Goal: Task Accomplishment & Management: Use online tool/utility

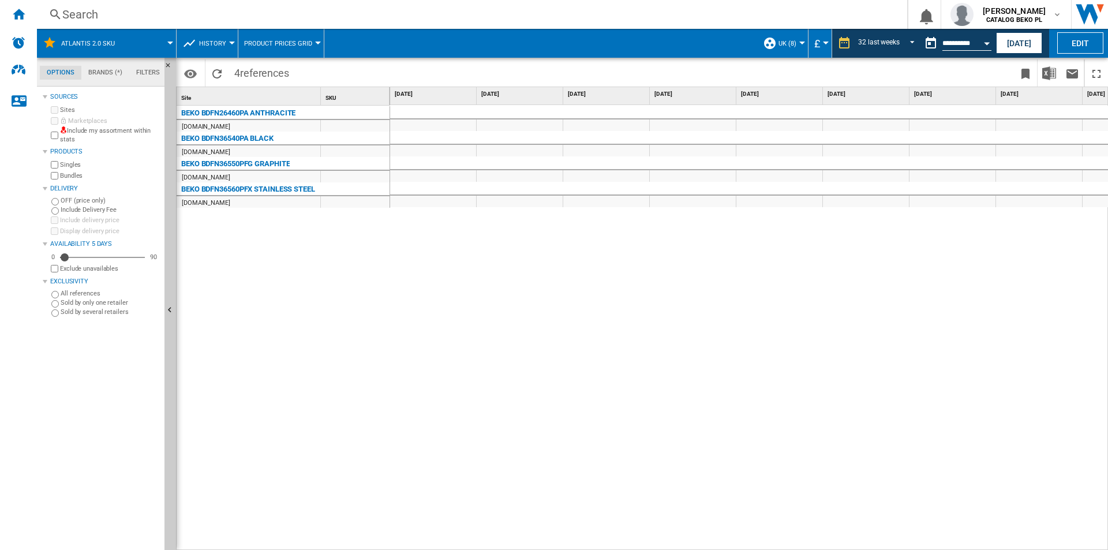
click at [468, 305] on div at bounding box center [749, 327] width 718 height 445
click at [693, 393] on div at bounding box center [749, 327] width 718 height 445
click at [490, 261] on div at bounding box center [749, 327] width 718 height 445
click at [794, 427] on div at bounding box center [749, 327] width 718 height 445
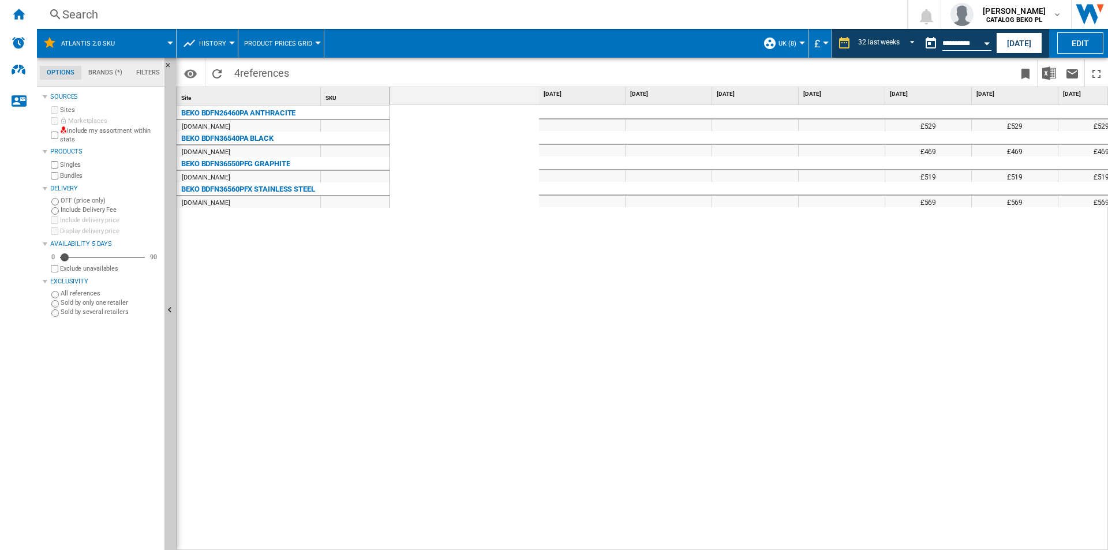
scroll to position [0, 2137]
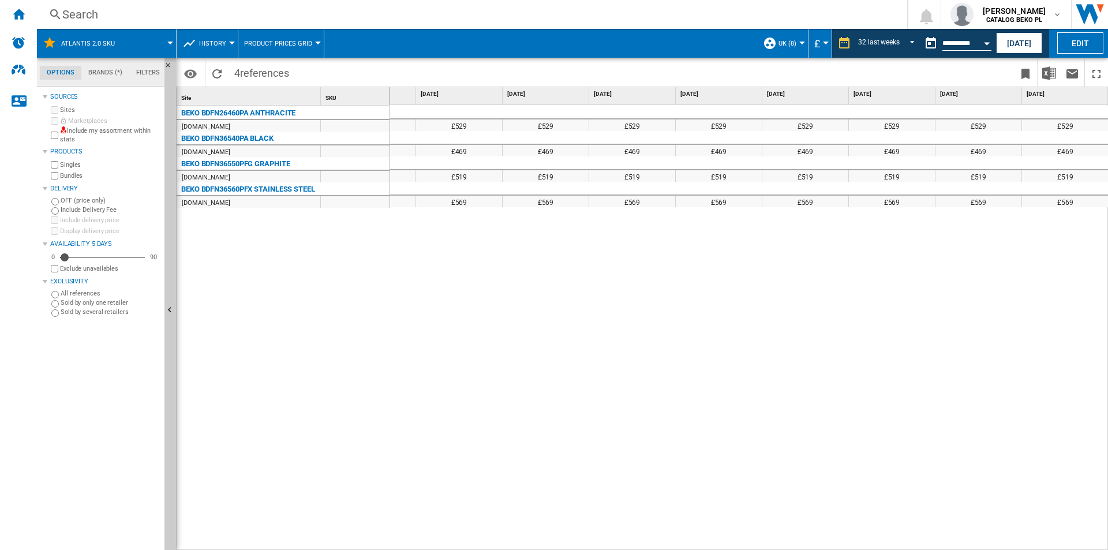
click at [861, 385] on div "£529 £529 £529 £529 £529 £529 £529 £529 £529 £469 £469 £469 £469 £469 £469 £469…" at bounding box center [749, 327] width 718 height 445
click at [460, 321] on div "£529 £529 £529 £529 £529 £529 £529 £529 £529 £469 £469 £469 £469 £469 £469 £469…" at bounding box center [749, 327] width 718 height 445
click at [605, 403] on div "£529 £529 £529 £529 £529 £529 £529 £529 £529 £469 £469 £469 £469 £469 £469 £469…" at bounding box center [749, 327] width 718 height 445
click at [448, 302] on div "£529 £529 £529 £529 £529 £529 £529 £529 £529 £469 £469 £469 £469 £469 £469 £469…" at bounding box center [749, 327] width 718 height 445
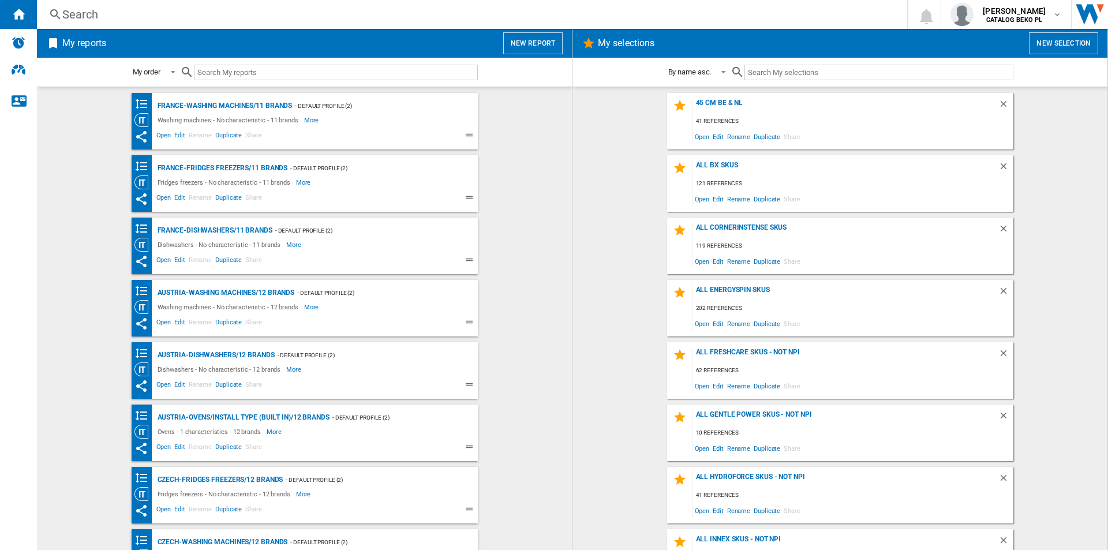
click at [544, 112] on wk-bookmarked-report "France-Washing machines/11 brands - Default profile (2) Washing machines - No c…" at bounding box center [304, 121] width 512 height 57
click at [536, 43] on button "New report" at bounding box center [532, 43] width 59 height 22
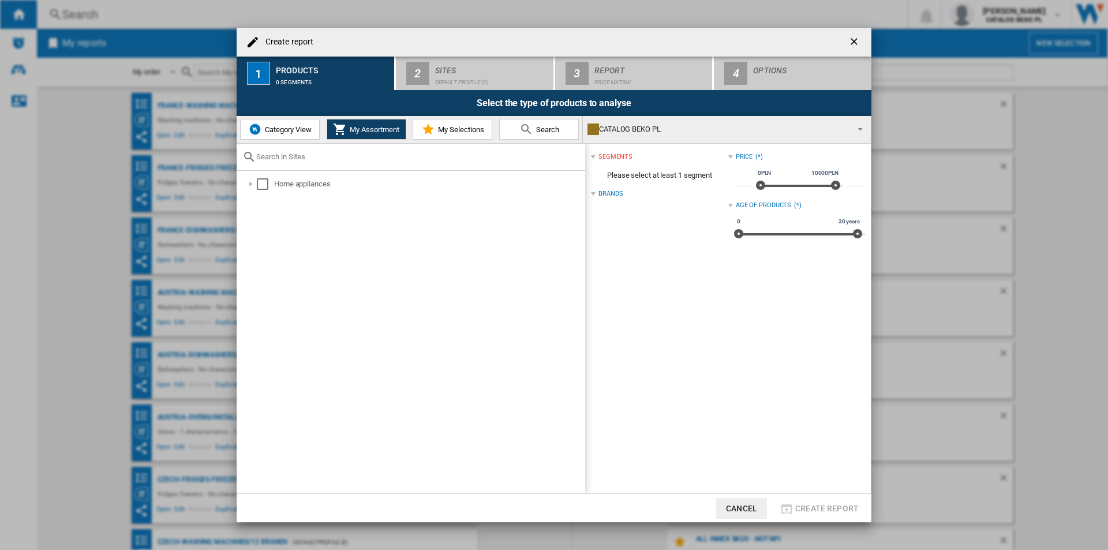
click at [456, 140] on div "Category View My Assortment My Selections Search" at bounding box center [410, 129] width 346 height 27
click at [457, 133] on span "My Selections" at bounding box center [459, 129] width 49 height 9
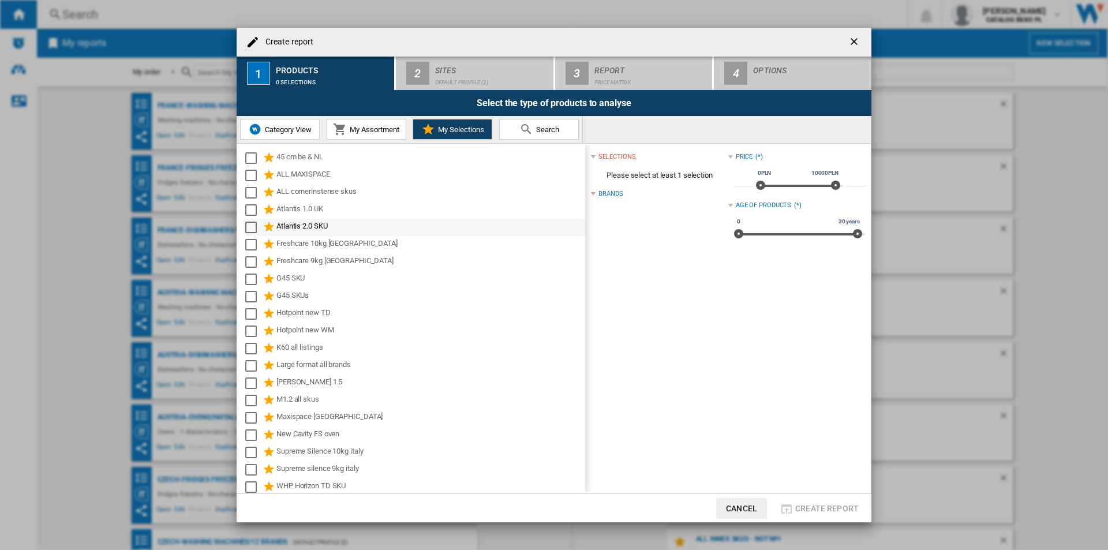
click at [290, 224] on div "Atlantis 2.0 SKU" at bounding box center [429, 227] width 307 height 14
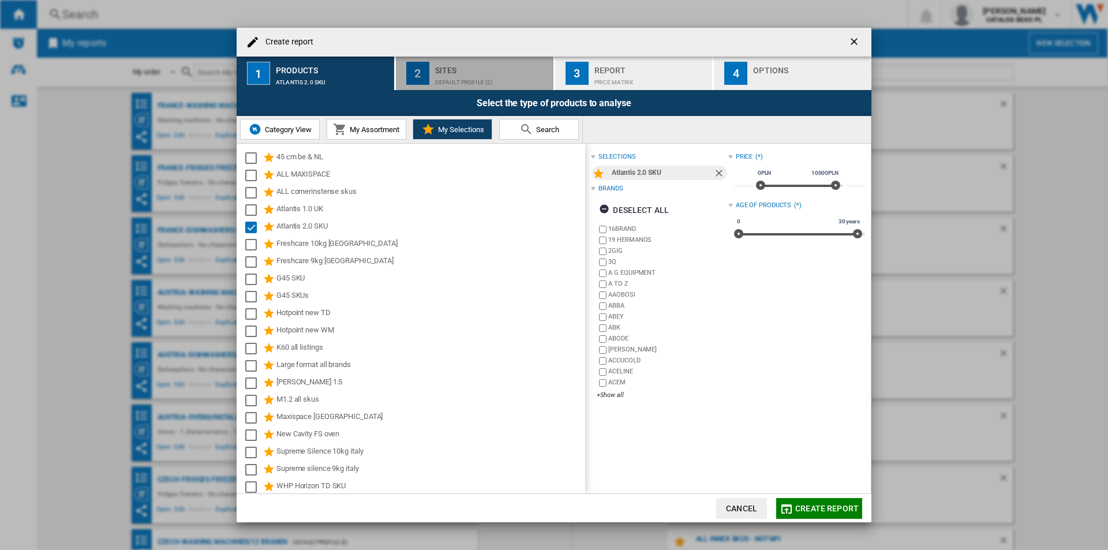
click at [478, 64] on div "Sites" at bounding box center [492, 67] width 114 height 12
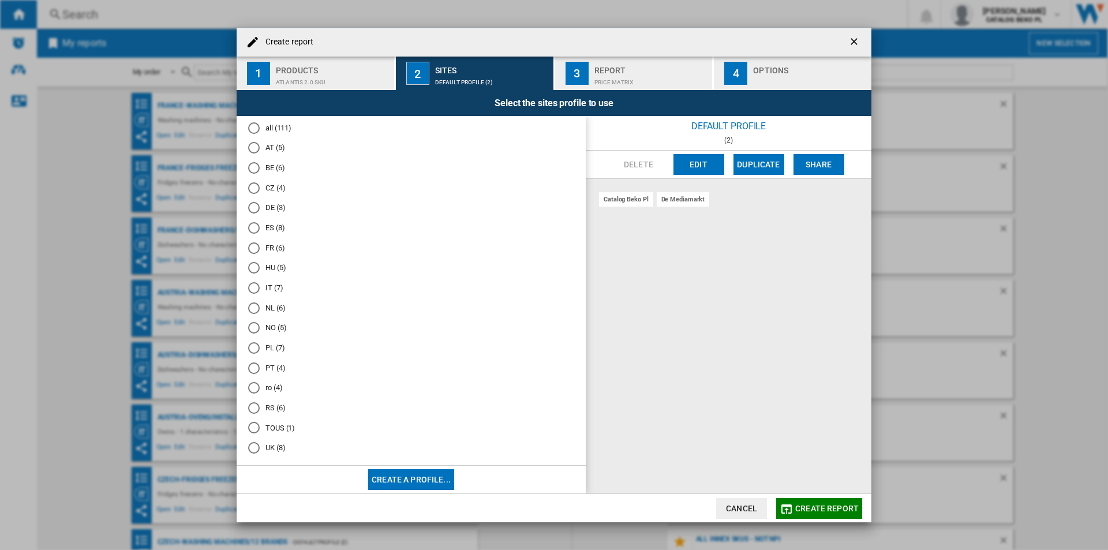
scroll to position [33, 0]
click at [272, 439] on md-radio-button "UK (8)" at bounding box center [411, 439] width 326 height 11
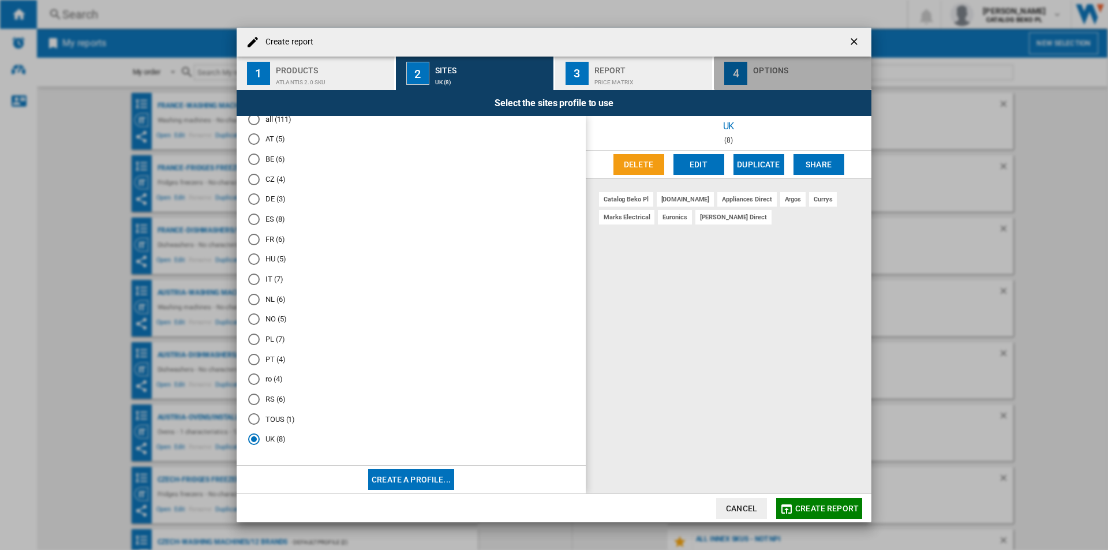
click at [768, 78] on div "button" at bounding box center [810, 79] width 114 height 12
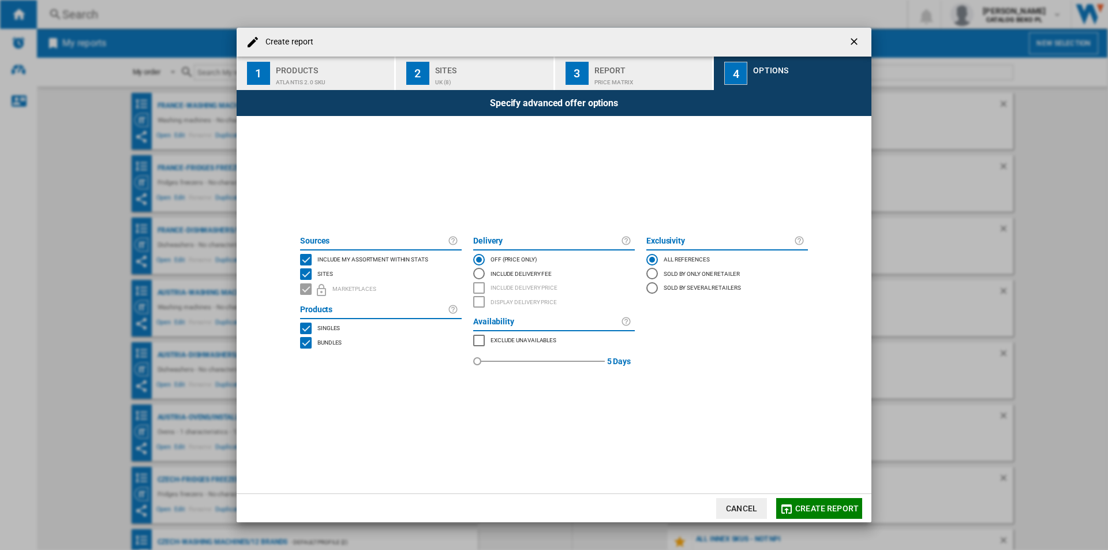
click at [357, 262] on span "Include my assortment within stats" at bounding box center [372, 258] width 111 height 8
click at [820, 505] on span "Create report" at bounding box center [826, 508] width 63 height 9
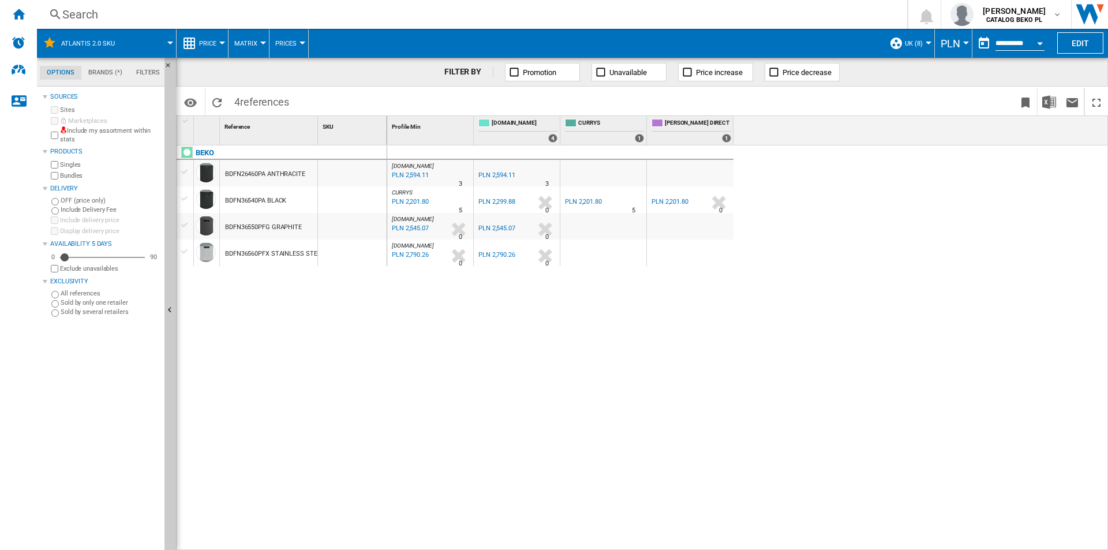
click at [943, 51] on button "PLN" at bounding box center [952, 43] width 25 height 29
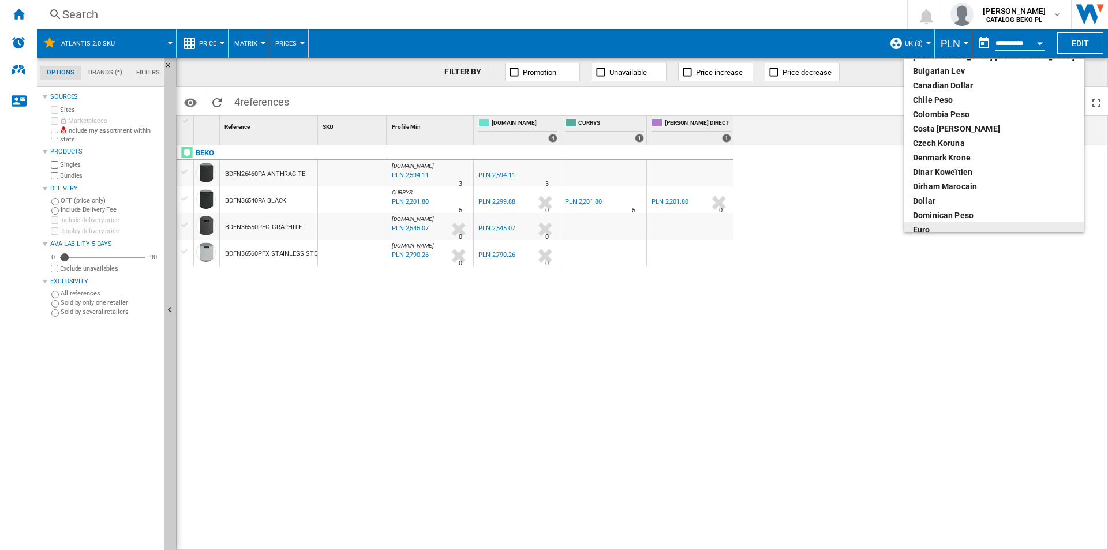
scroll to position [62, 0]
click at [937, 228] on div "euro" at bounding box center [994, 225] width 162 height 12
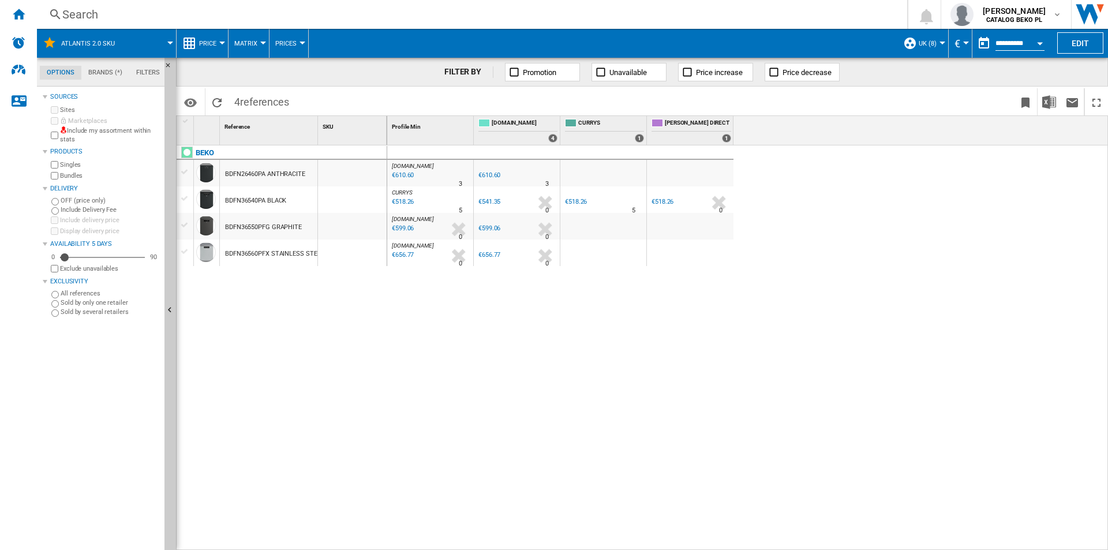
click at [361, 351] on div "BEKO BDFN26460PA ANTHRACITE BDFN36540PA BLACK BDFN36550PFG GRAPHITE BDFN36560PF…" at bounding box center [282, 344] width 211 height 399
click at [204, 43] on span "Price" at bounding box center [207, 43] width 17 height 7
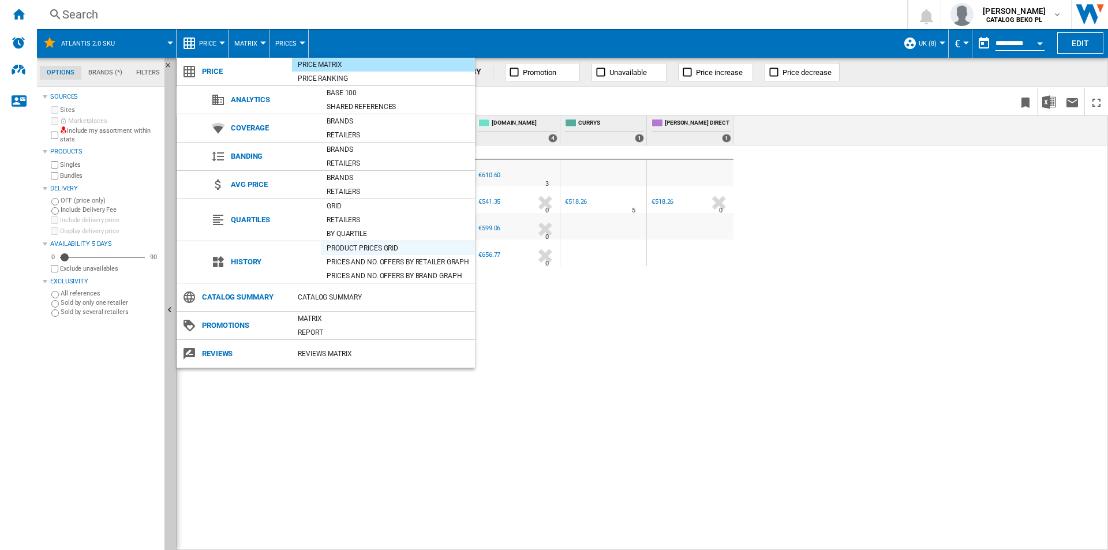
click at [358, 252] on div "Product prices grid" at bounding box center [398, 248] width 154 height 12
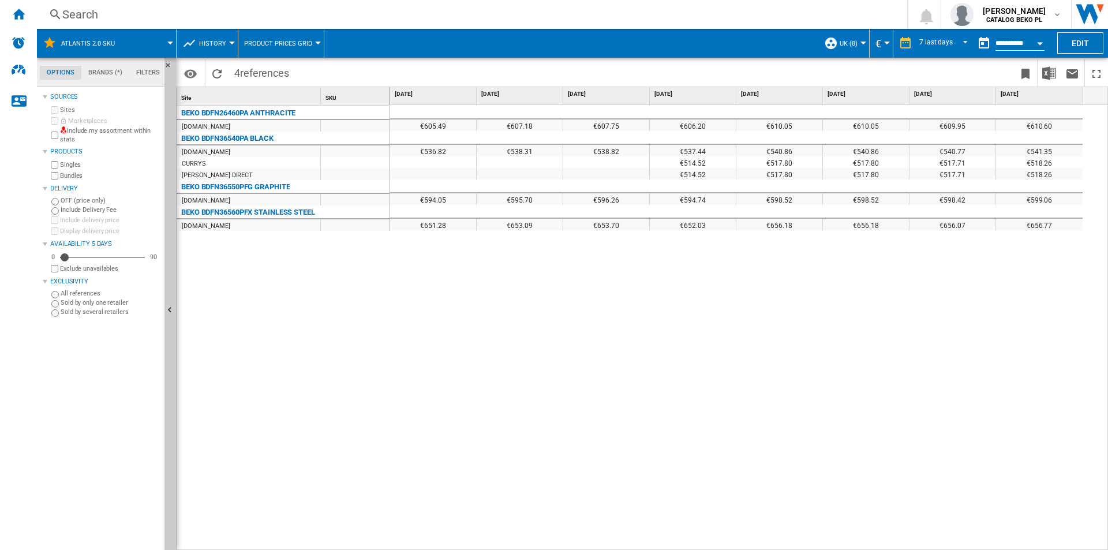
click at [407, 328] on div "€605.49 €607.18 €607.75 €606.20 €610.05 €610.05 €609.95 €610.60 €536.82 €538.31…" at bounding box center [749, 327] width 718 height 445
drag, startPoint x: 929, startPoint y: 43, endPoint x: 933, endPoint y: 48, distance: 6.2
click at [929, 42] on div "7 last days" at bounding box center [935, 43] width 33 height 8
click at [959, 185] on md-option "32 last weeks" at bounding box center [947, 182] width 78 height 17
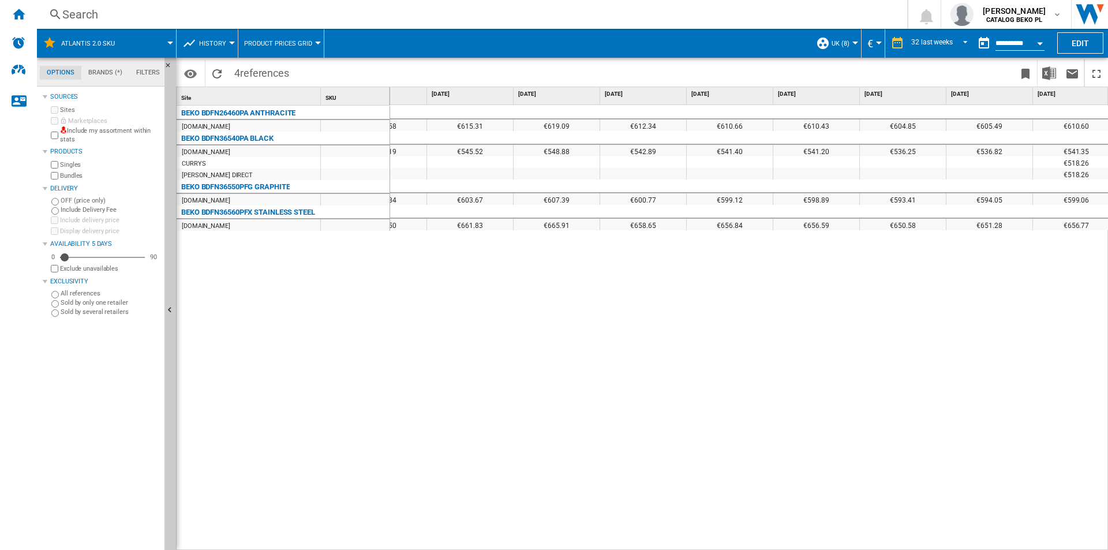
scroll to position [0, 2137]
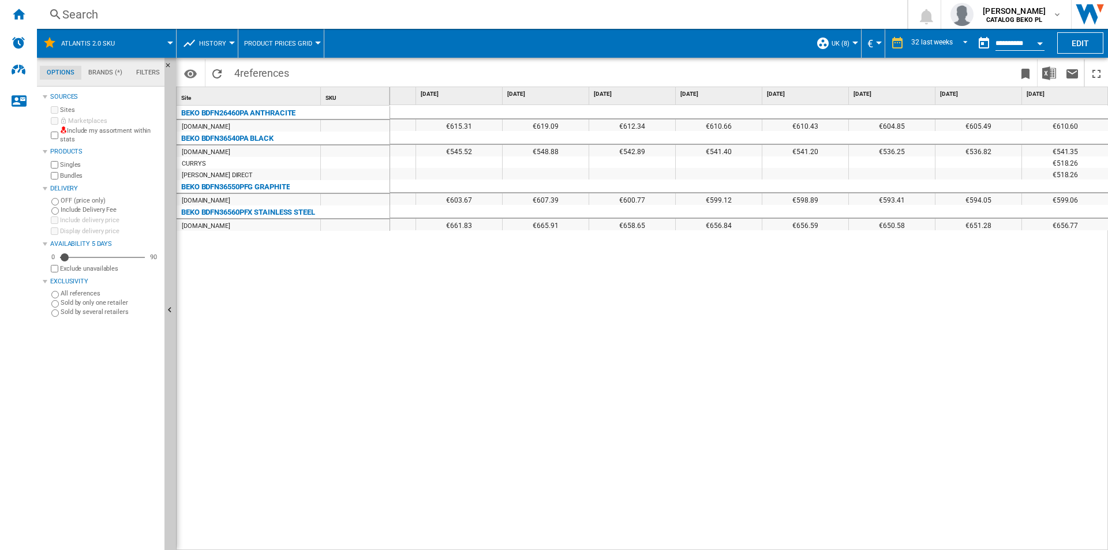
click at [817, 303] on div "€627.90 €620.58 €615.31 €619.09 €612.34 €610.66 €610.43 €604.85 €605.49 €610.60…" at bounding box center [749, 327] width 718 height 445
click at [873, 38] on button "€" at bounding box center [873, 43] width 12 height 29
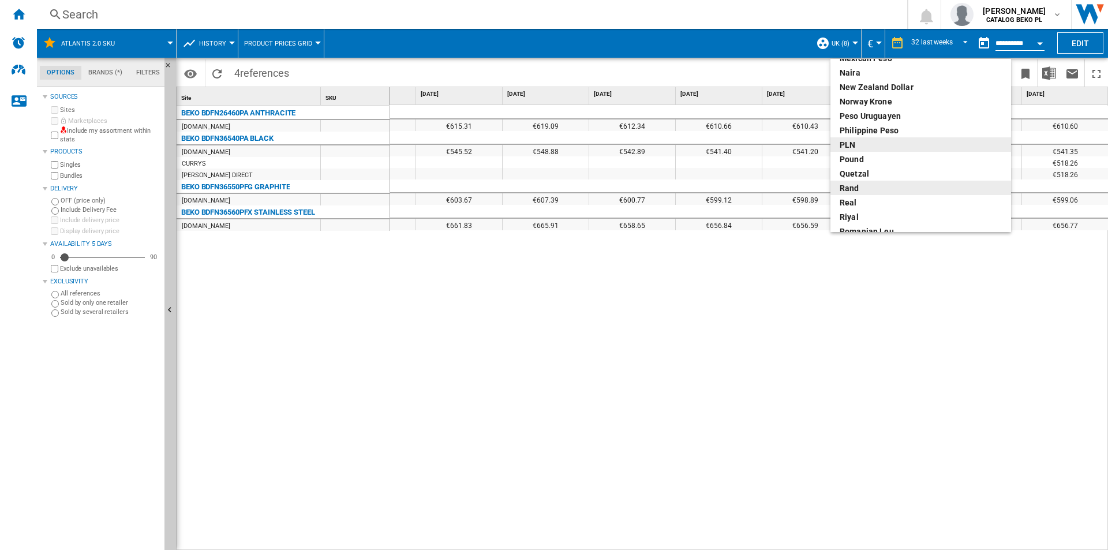
scroll to position [404, 0]
click at [860, 143] on div "pound" at bounding box center [920, 143] width 162 height 12
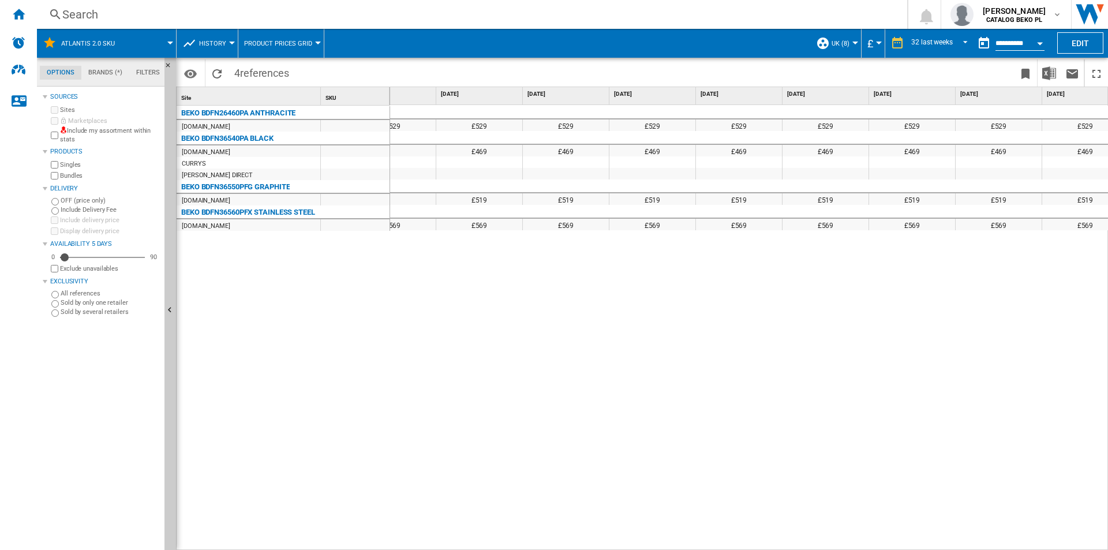
scroll to position [0, 2137]
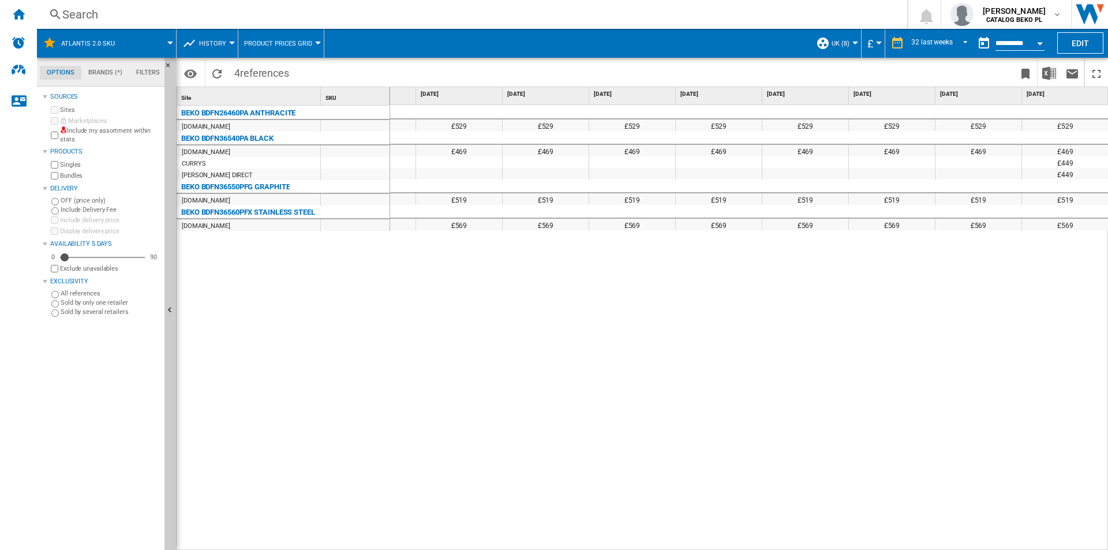
click at [845, 42] on span "UK (8)" at bounding box center [840, 43] width 18 height 7
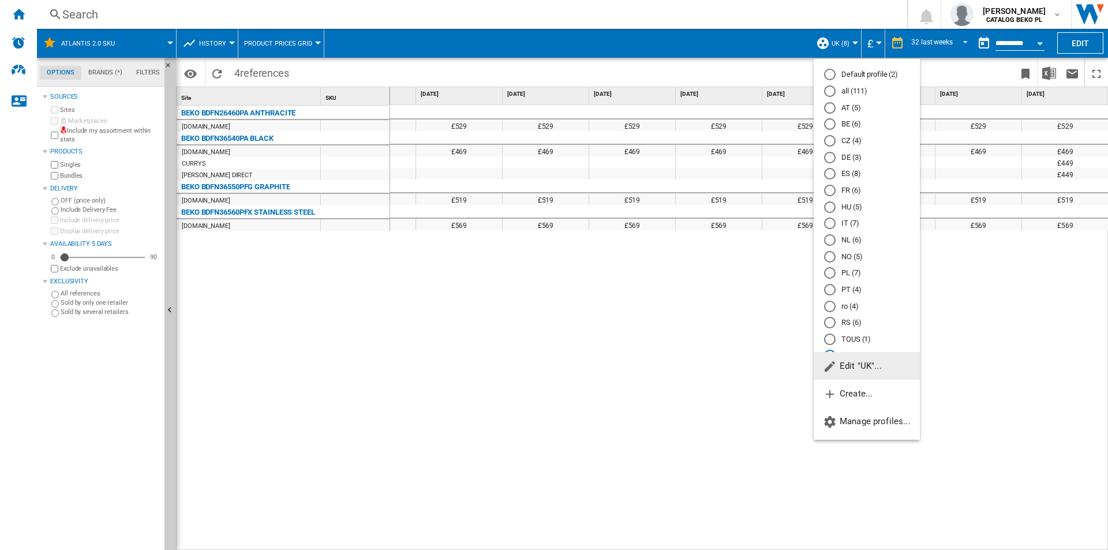
click at [850, 308] on md-radio-button "ro (4)" at bounding box center [866, 306] width 85 height 11
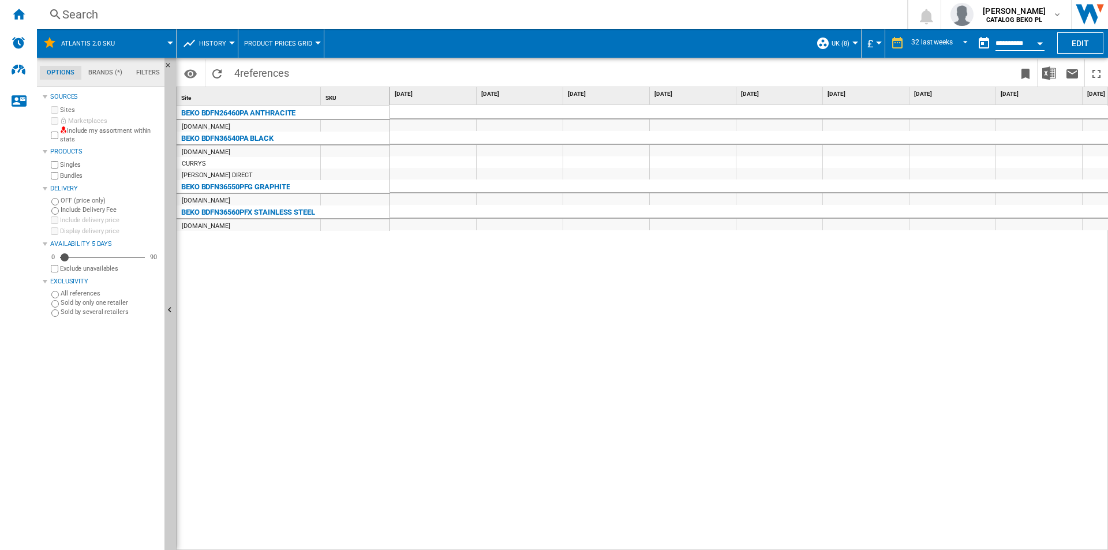
click at [814, 47] on md-menu "UK (8) Default profile (2) all (111) AT (5) BE (6) CZ (4) DE (3) ES (8) FR (6) …" at bounding box center [835, 43] width 51 height 29
click at [830, 47] on div "UK (8)" at bounding box center [835, 43] width 39 height 29
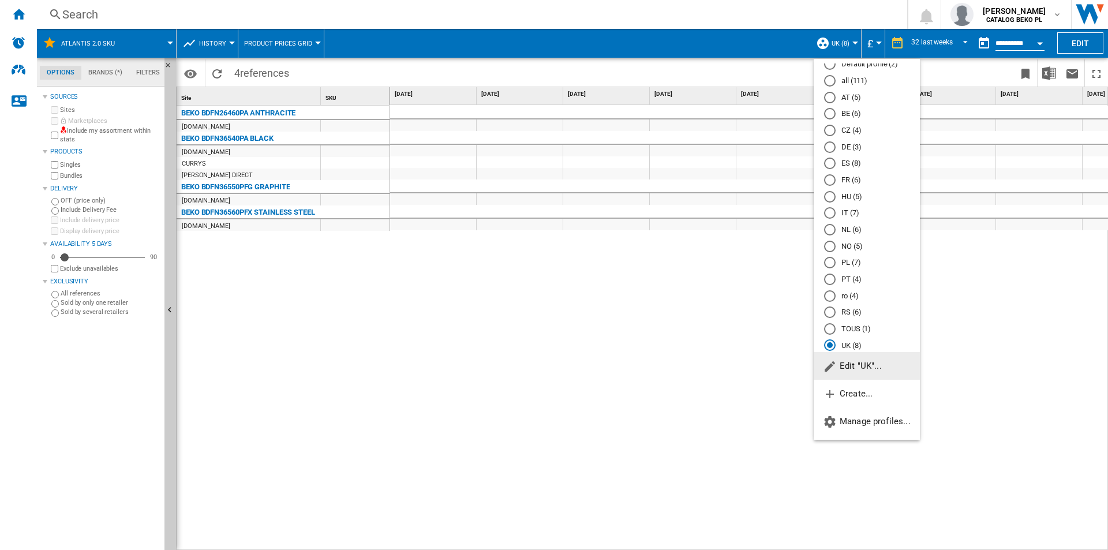
scroll to position [15, 0]
click at [22, 8] on md-backdrop at bounding box center [554, 275] width 1108 height 550
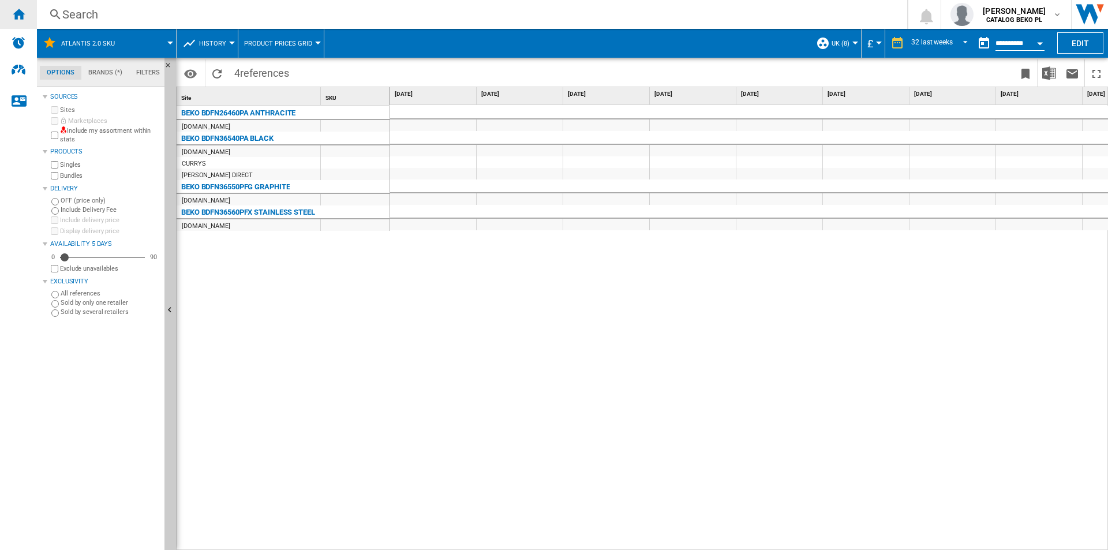
click at [22, 10] on ng-md-icon "Home" at bounding box center [19, 14] width 14 height 14
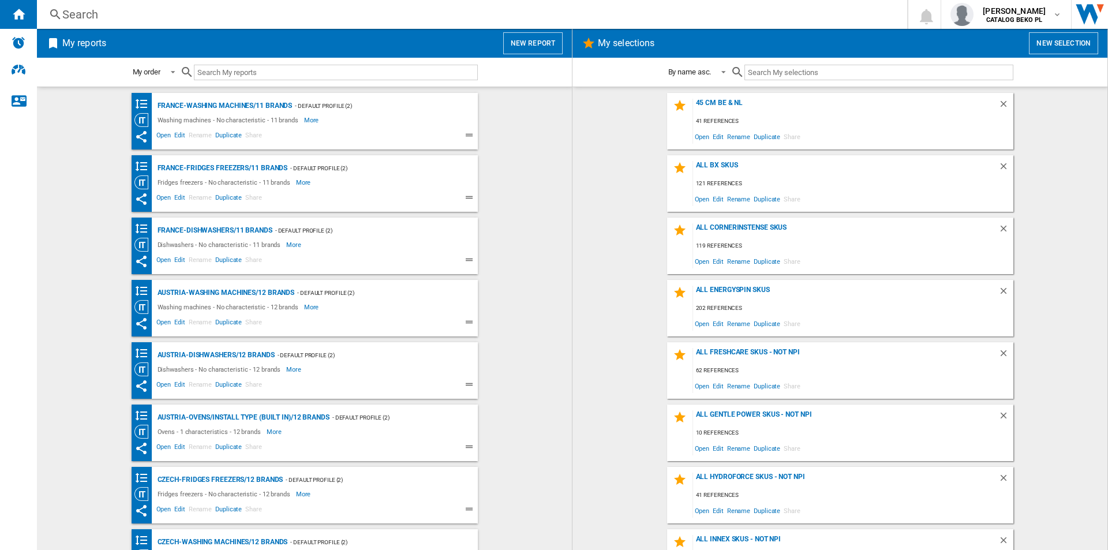
click at [534, 43] on button "New report" at bounding box center [532, 43] width 59 height 22
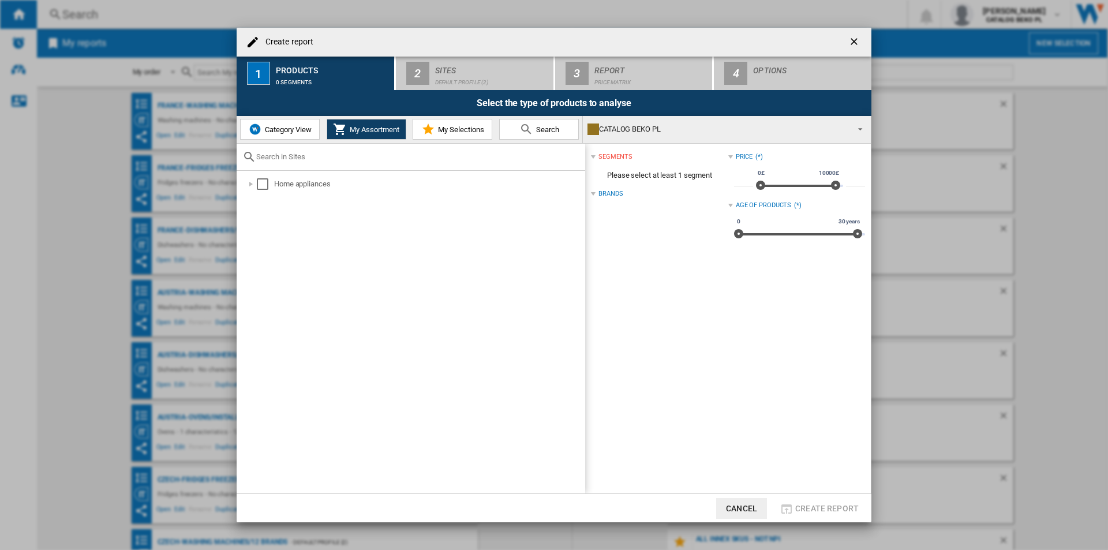
click at [442, 132] on span "My Selections" at bounding box center [459, 129] width 49 height 9
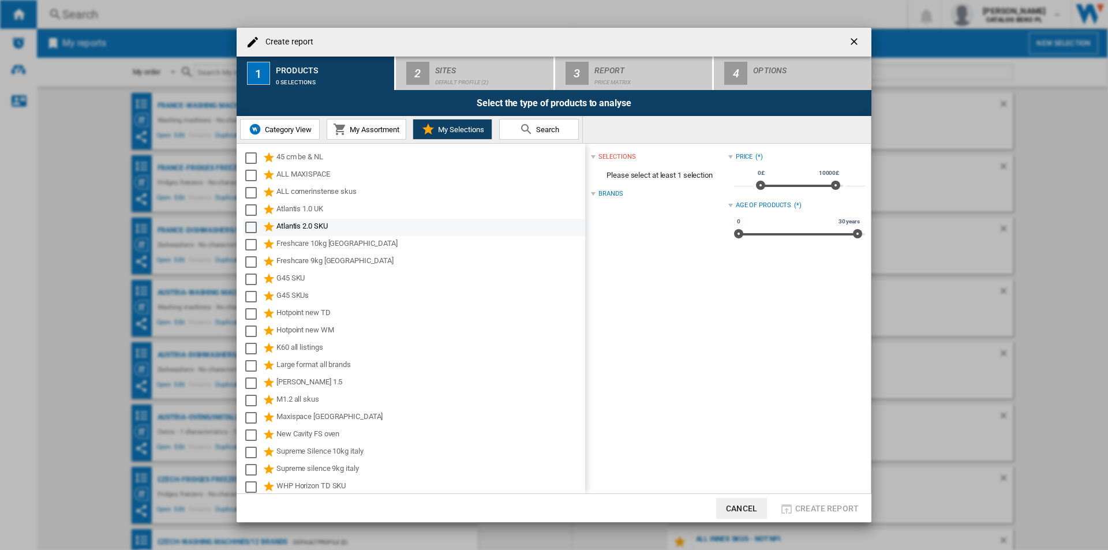
click at [285, 227] on div "Atlantis 2.0 SKU" at bounding box center [429, 227] width 307 height 14
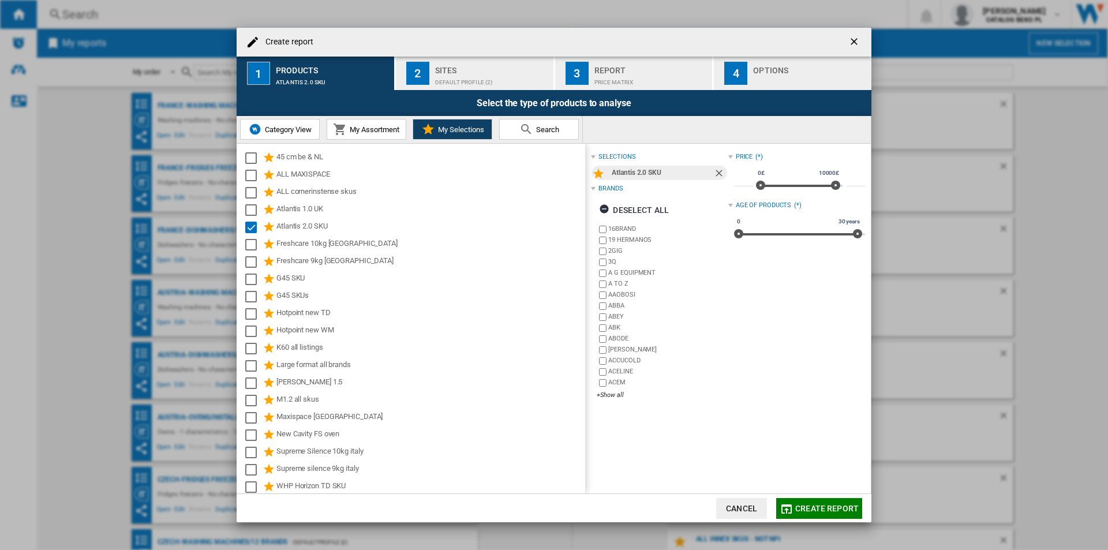
click at [421, 66] on div "2" at bounding box center [417, 73] width 23 height 23
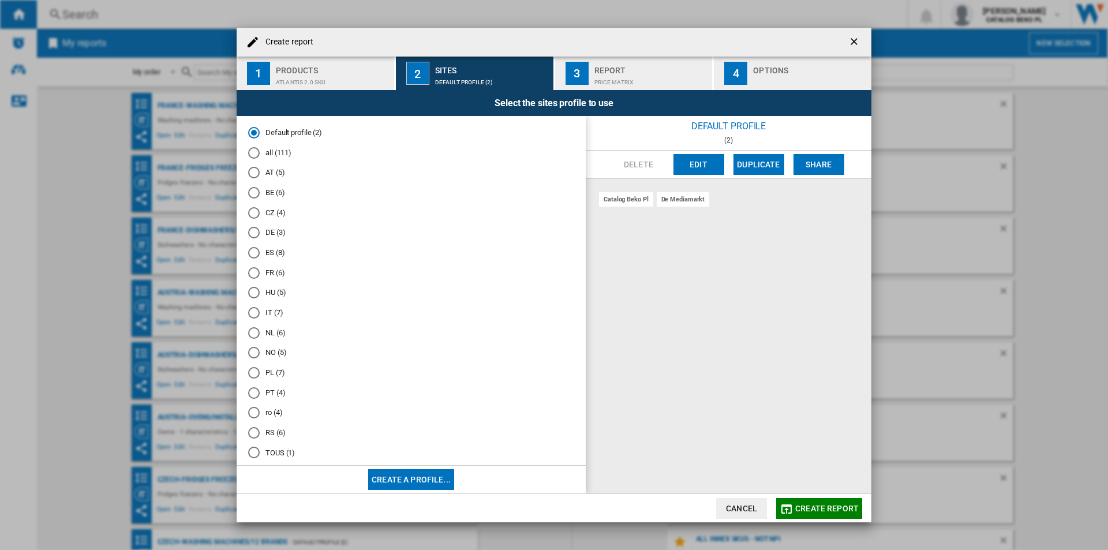
click at [273, 375] on md-radio-button "PL (7)" at bounding box center [411, 372] width 326 height 11
click at [746, 80] on div "4" at bounding box center [735, 73] width 23 height 23
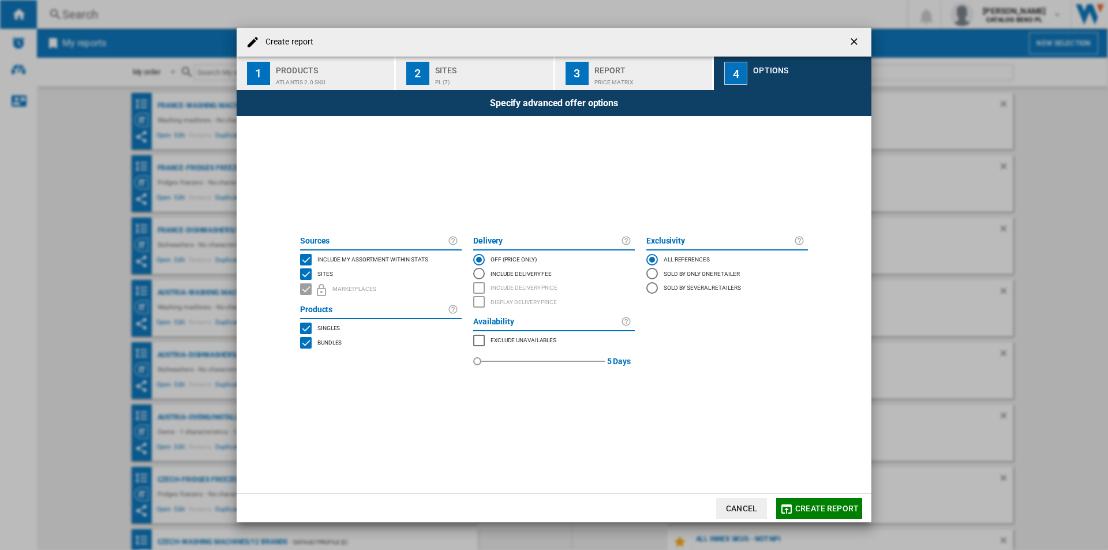
click at [342, 257] on span "Include my assortment within stats" at bounding box center [372, 258] width 111 height 8
click at [801, 499] on button "Create report" at bounding box center [819, 508] width 86 height 21
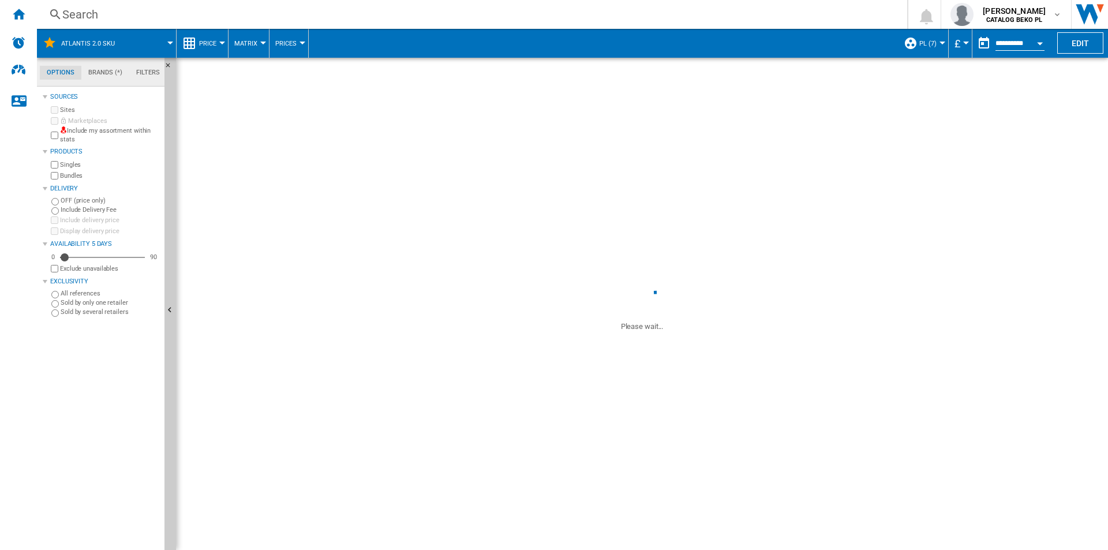
click at [954, 41] on span "£" at bounding box center [957, 43] width 6 height 12
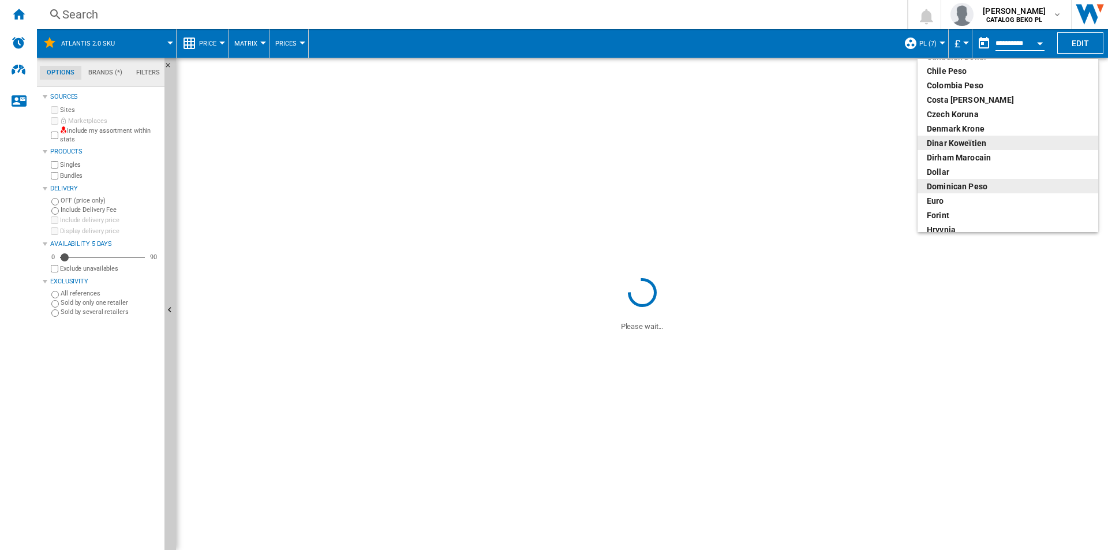
scroll to position [115, 0]
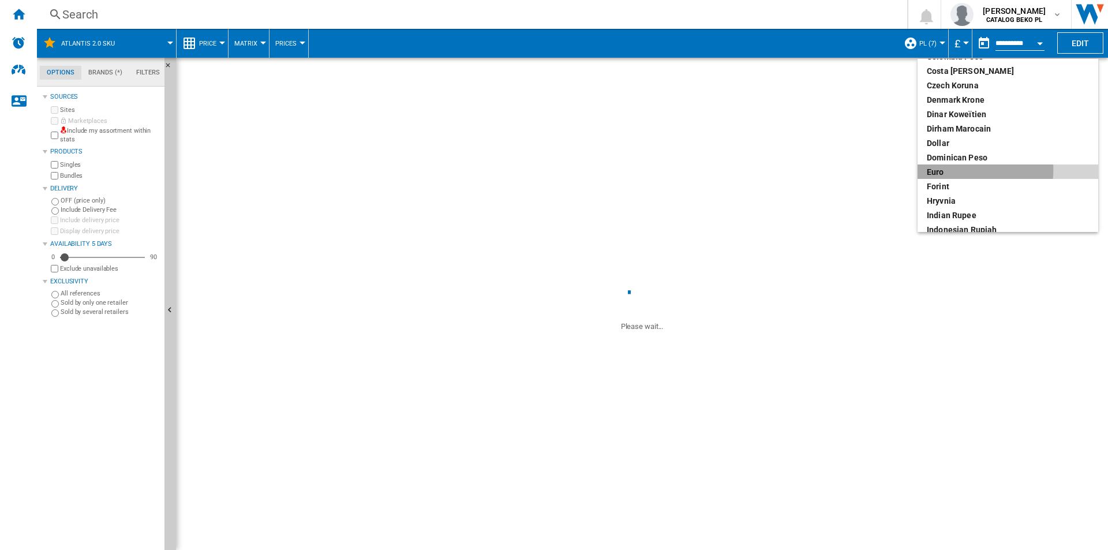
click at [956, 170] on div "euro" at bounding box center [1007, 172] width 162 height 12
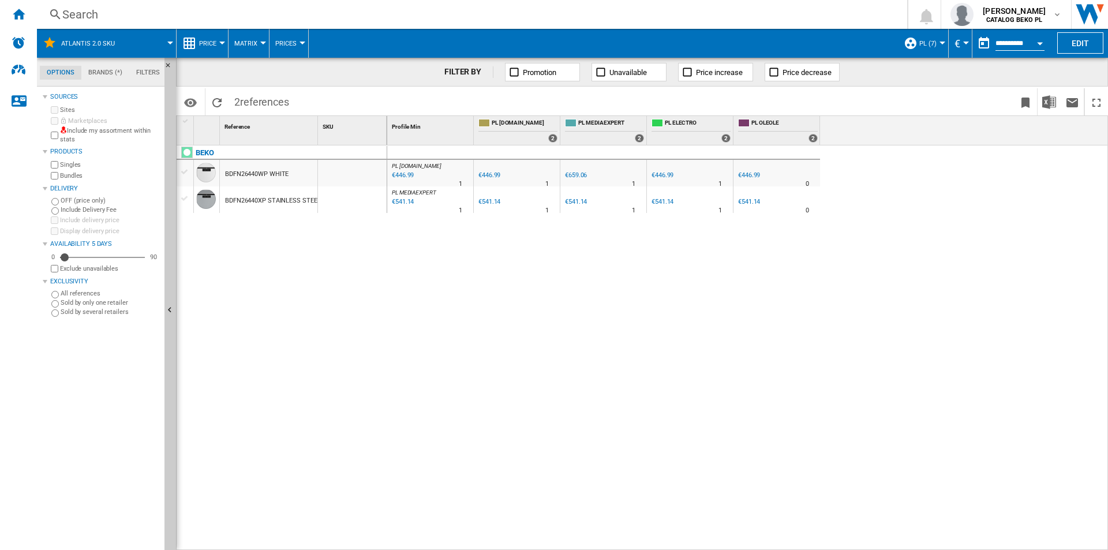
click at [955, 45] on span "€" at bounding box center [957, 43] width 6 height 12
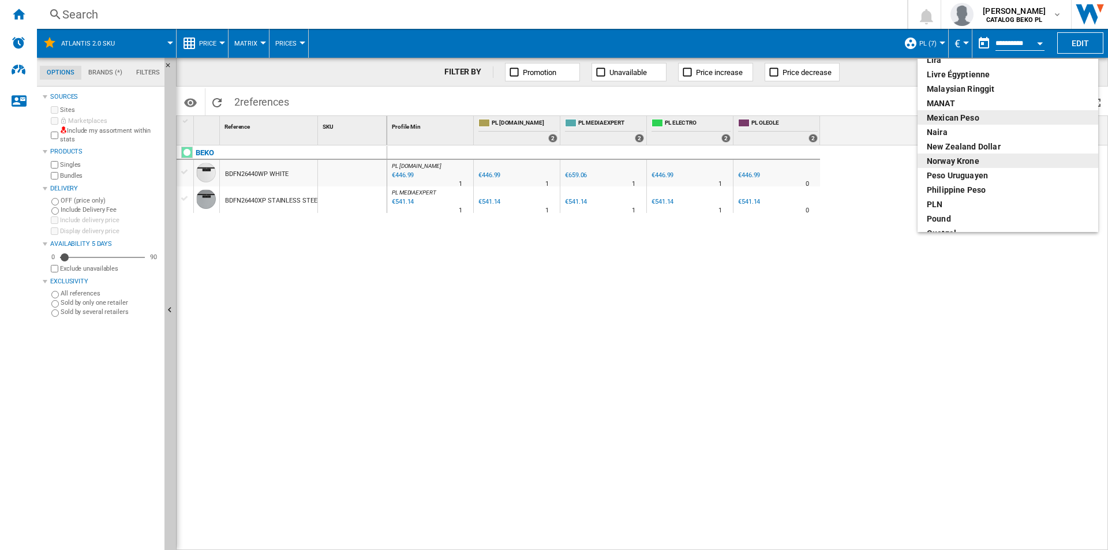
scroll to position [346, 0]
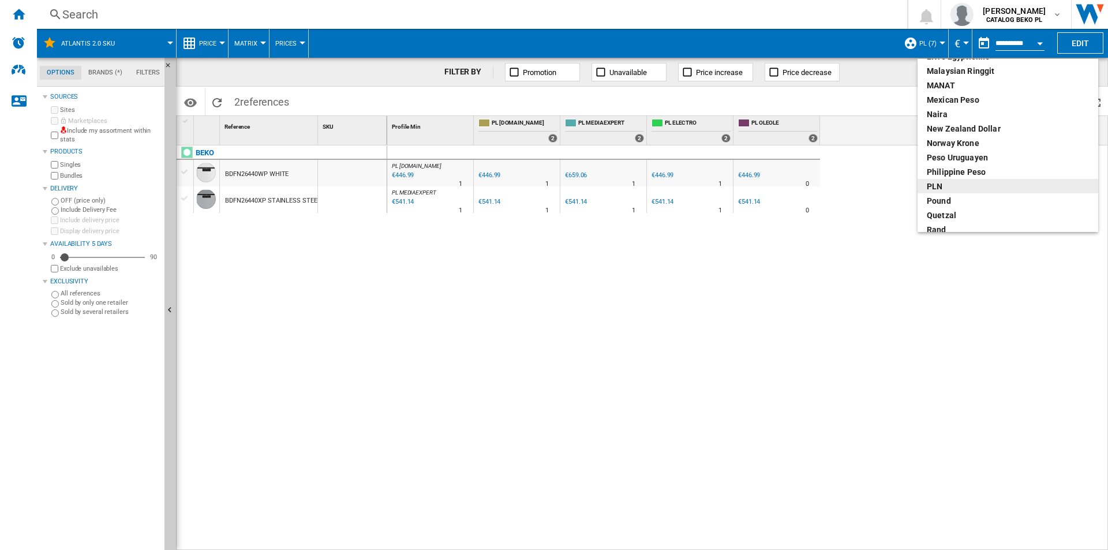
click at [981, 188] on div "PLN" at bounding box center [1007, 187] width 162 height 12
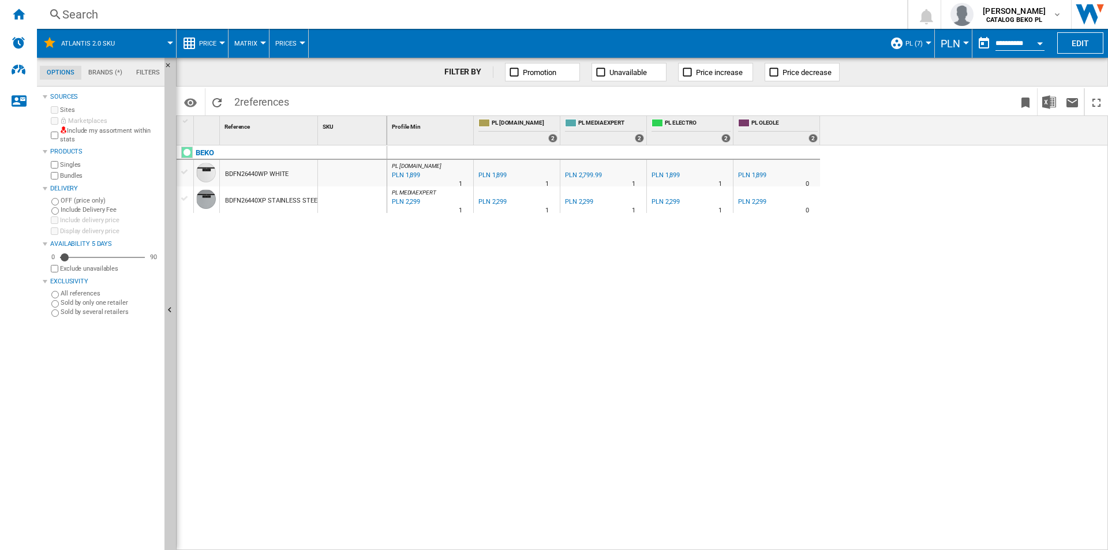
click at [595, 344] on div "PL EURO.COM : PL EURO.COM -1.0 % PLN 1,899 % N/A 1 PL EURO.COM : PL EURO.COM PL…" at bounding box center [747, 347] width 721 height 405
click at [993, 223] on div "PL EURO.COM : PL EURO.COM -1.0 % PLN 1,899 % N/A 1 PL EURO.COM : PL EURO.COM PL…" at bounding box center [747, 347] width 721 height 405
click at [209, 54] on button "Price" at bounding box center [210, 43] width 23 height 29
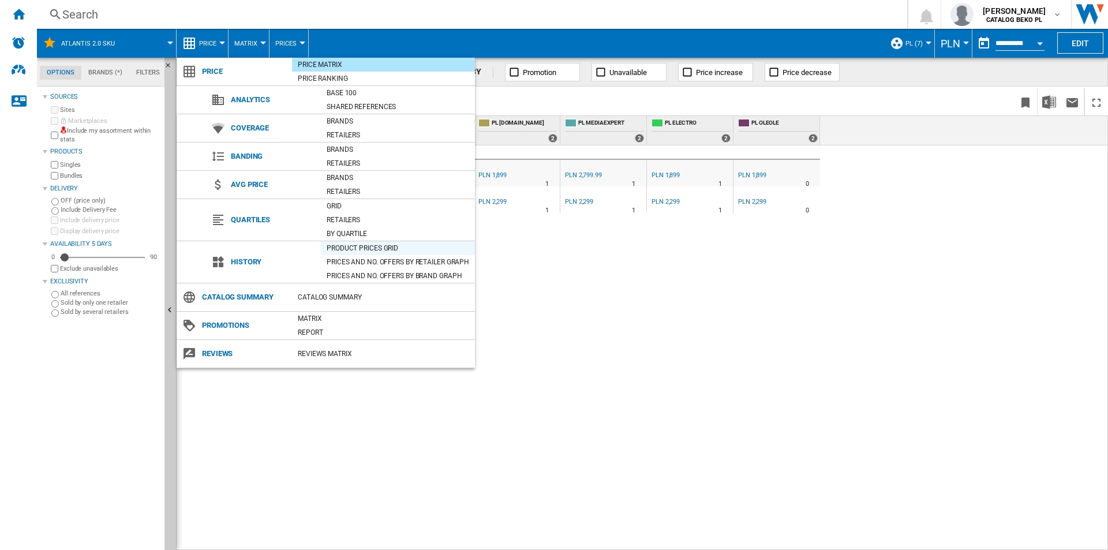
click at [363, 250] on div "Product prices grid" at bounding box center [398, 248] width 154 height 12
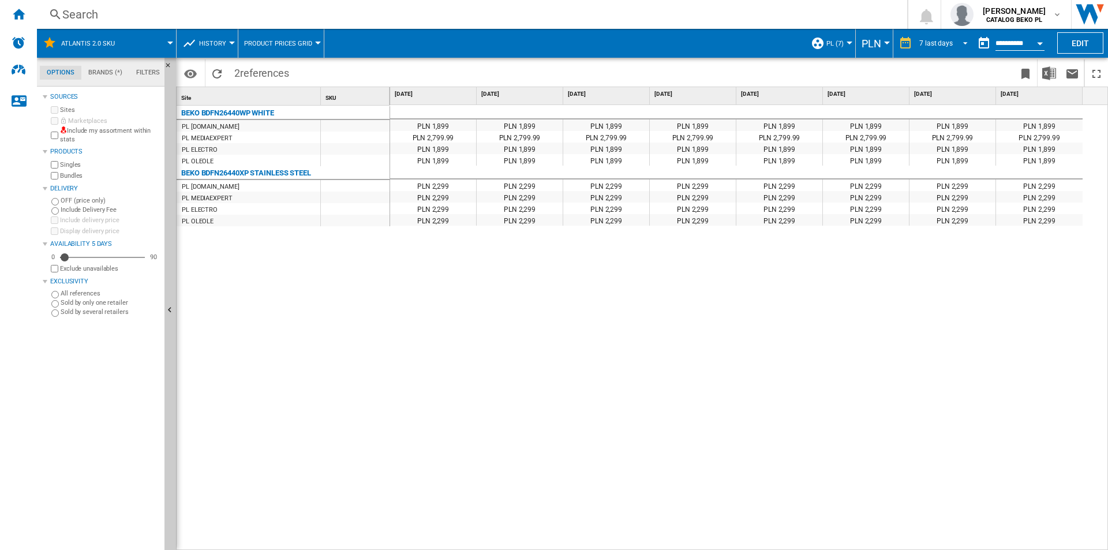
click at [922, 47] on md-select-value "7 last days" at bounding box center [945, 43] width 54 height 17
click at [937, 179] on div "32 last weeks" at bounding box center [938, 183] width 42 height 10
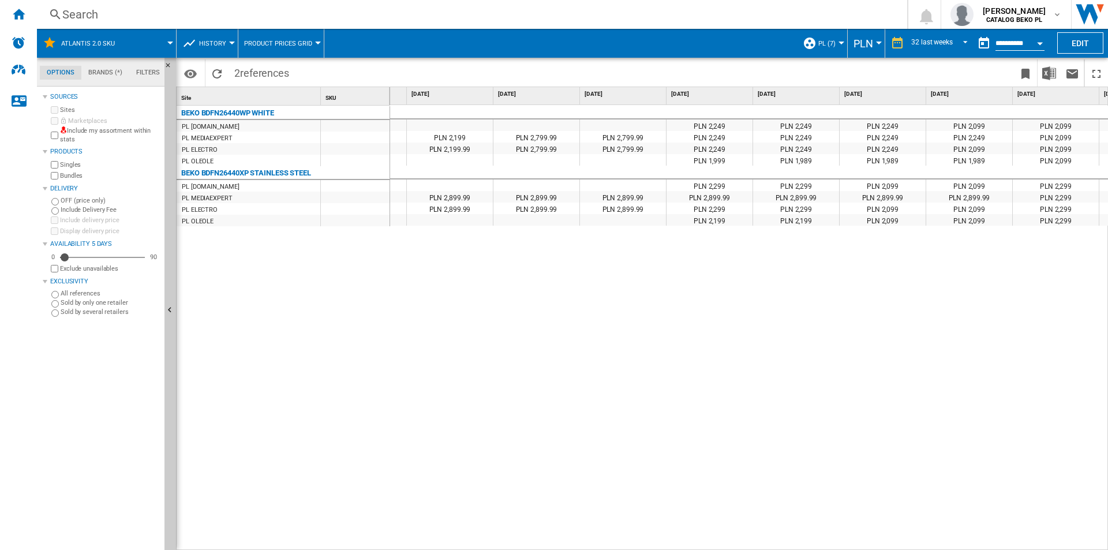
scroll to position [0, 1616]
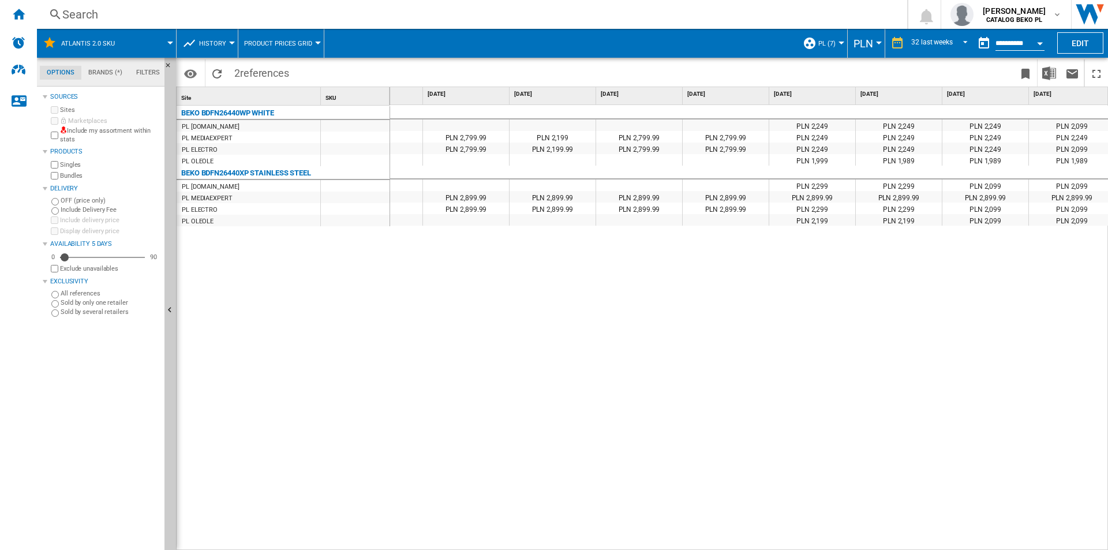
click at [321, 321] on div "BEKO BDFN26440WP WHITE PL EURO.COM PL MEDIAEXPERT PL ELECTRO PL OLEOLE BEKO BDF…" at bounding box center [283, 325] width 213 height 439
click at [687, 300] on div "PLN 2,249 PLN 2,249 PLN 2,249 PLN 2,099 PLN 2,099 PLN 2,099 PLN 2,249 PLN 2,249…" at bounding box center [749, 327] width 718 height 445
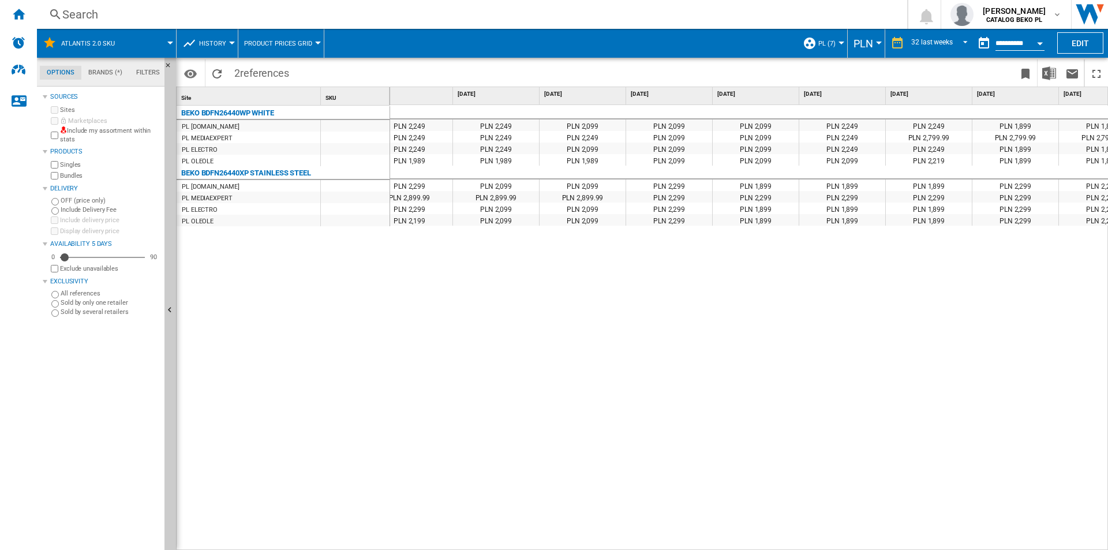
scroll to position [0, 2100]
click at [860, 46] on span "PLN" at bounding box center [863, 43] width 20 height 12
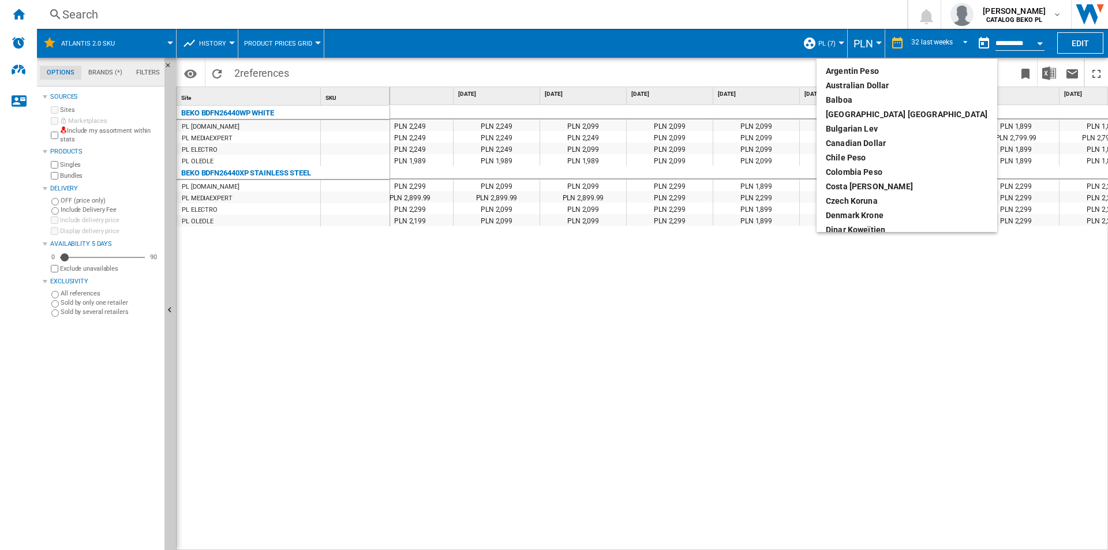
click at [840, 39] on md-backdrop at bounding box center [554, 275] width 1108 height 550
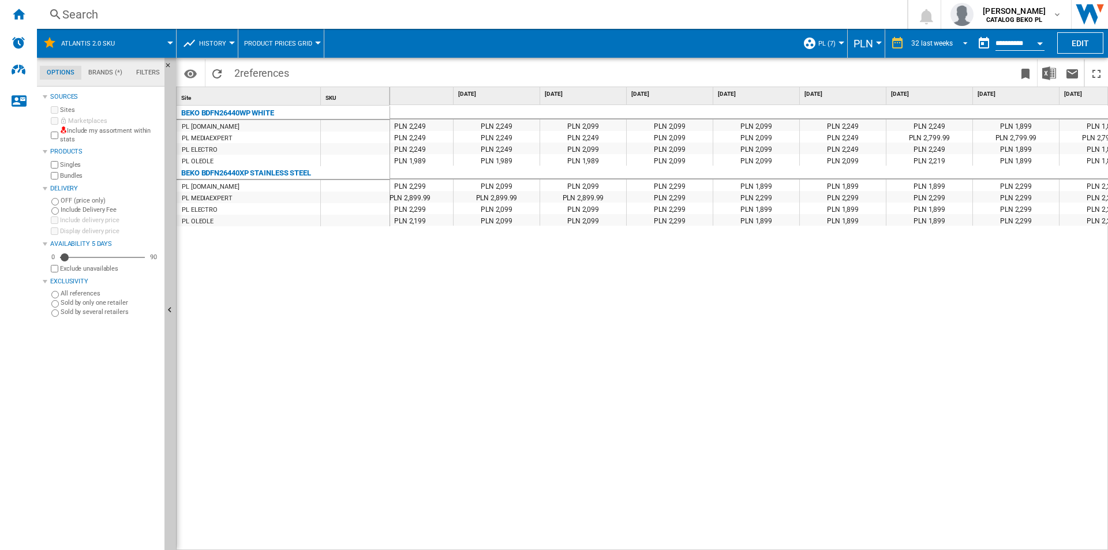
click at [932, 41] on div "32 last weeks" at bounding box center [932, 43] width 42 height 8
click at [821, 266] on md-backdrop at bounding box center [554, 275] width 1108 height 550
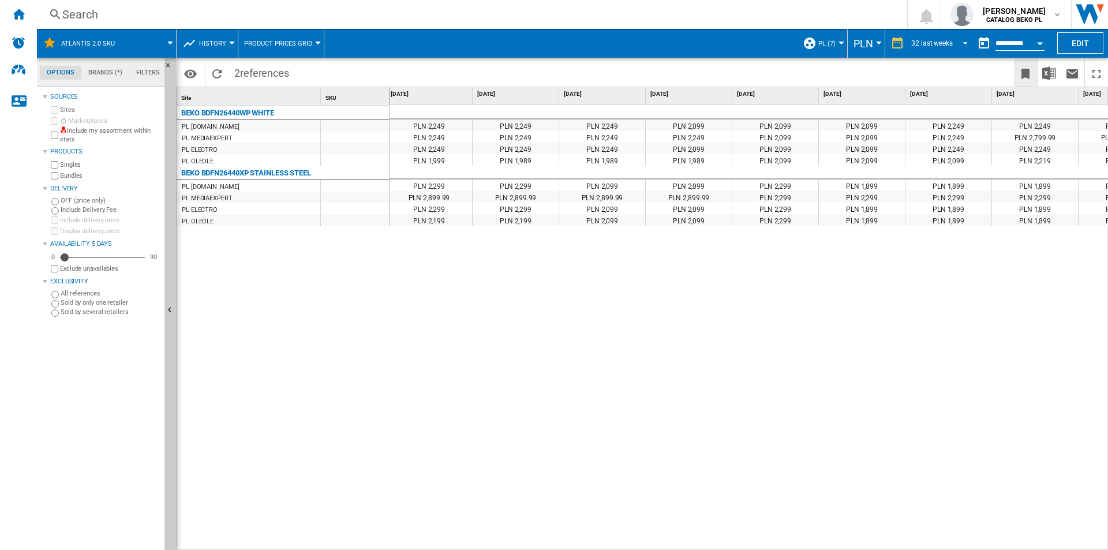
scroll to position [0, 2012]
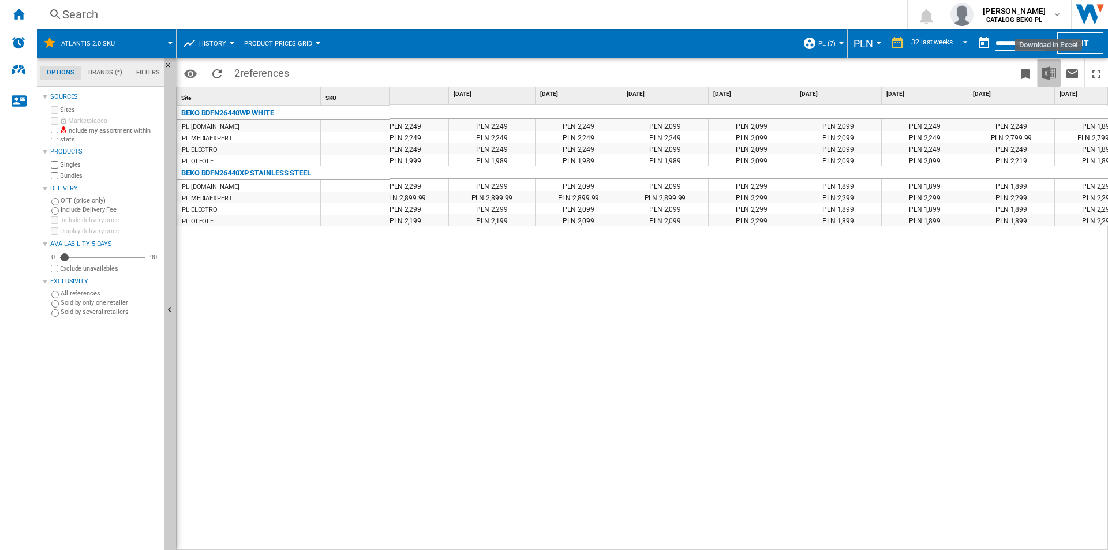
click at [1046, 69] on img "Download in Excel" at bounding box center [1049, 73] width 14 height 14
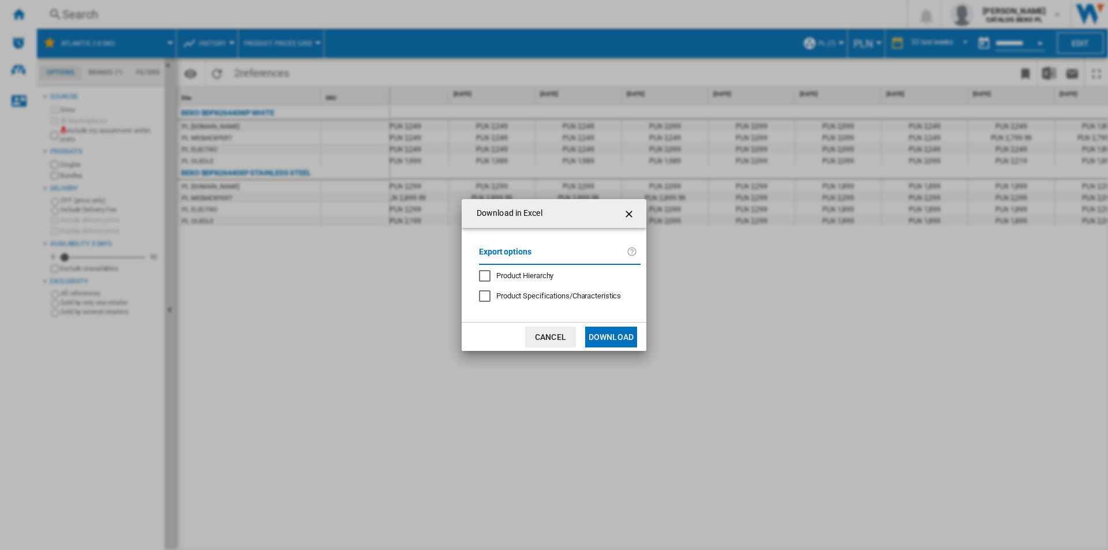
click at [612, 337] on button "Download" at bounding box center [611, 337] width 52 height 21
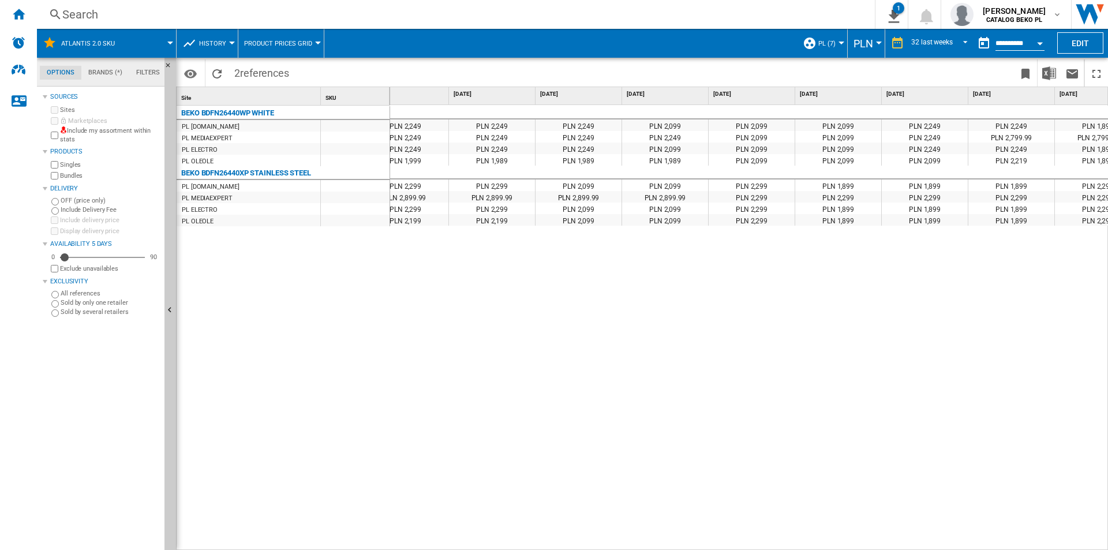
click at [853, 41] on span "PLN" at bounding box center [863, 43] width 20 height 12
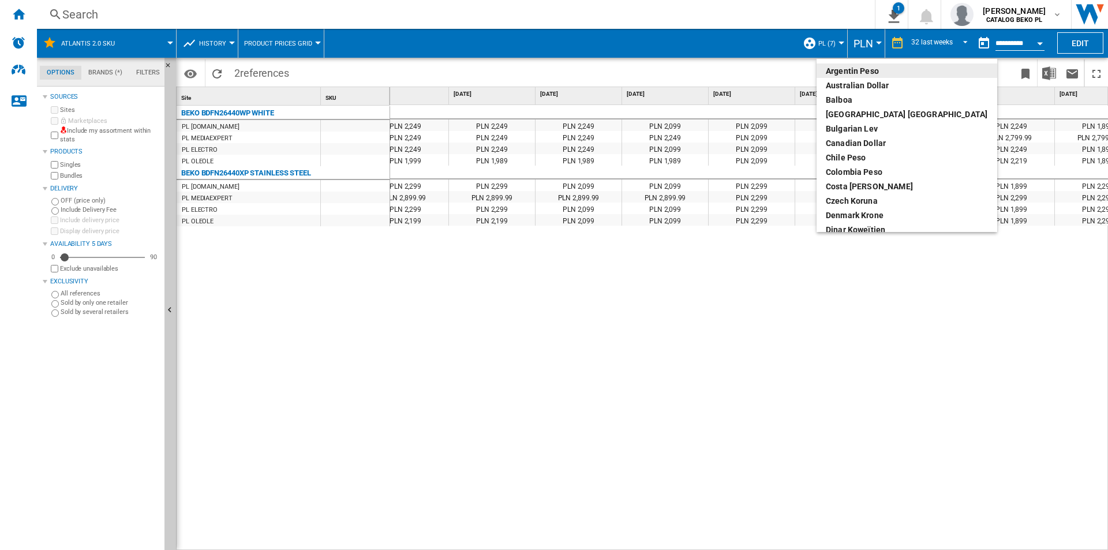
click at [828, 43] on md-backdrop at bounding box center [554, 275] width 1108 height 550
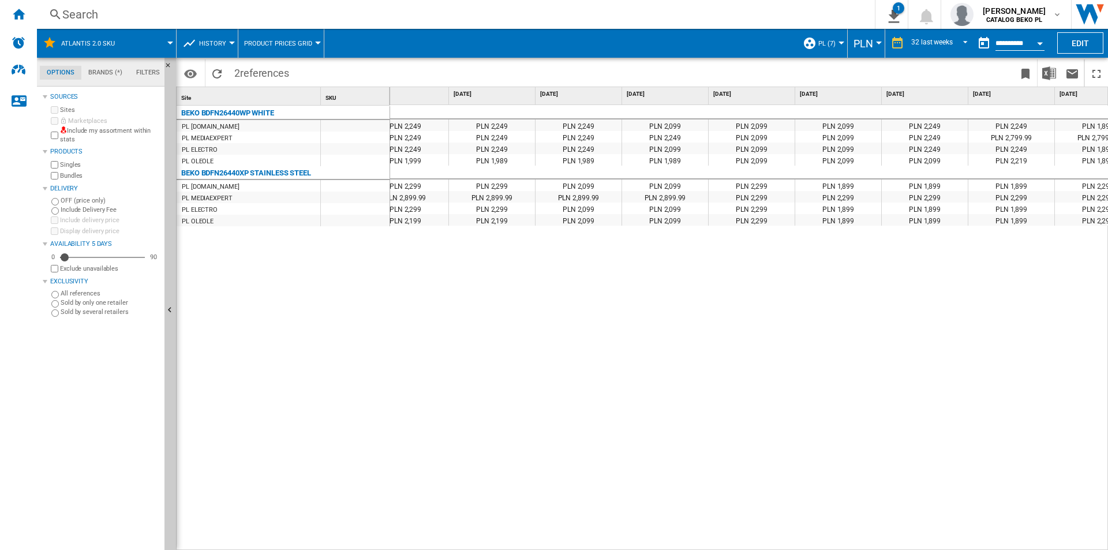
click at [831, 44] on span "PL (7)" at bounding box center [826, 43] width 17 height 7
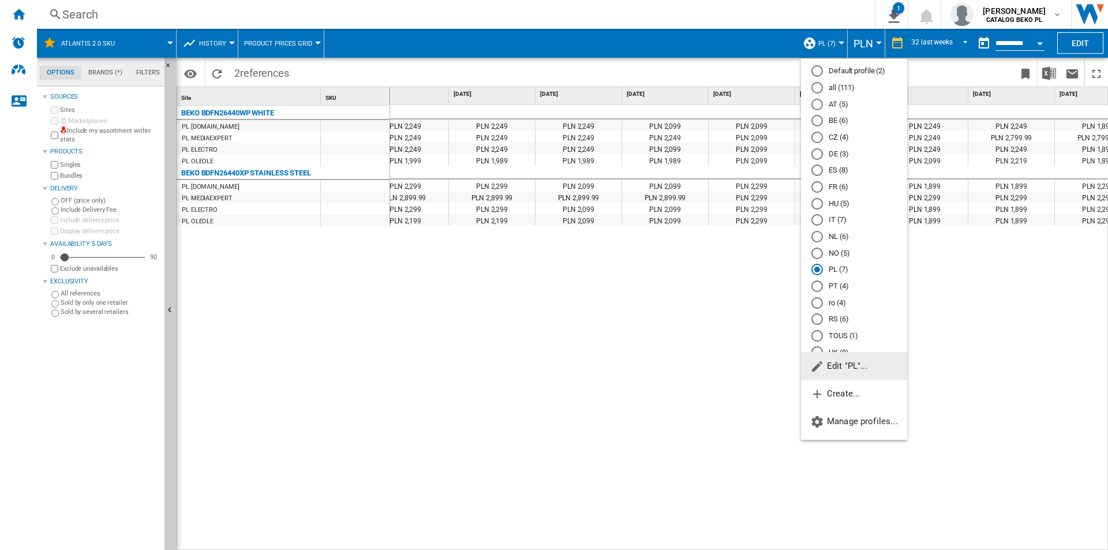
scroll to position [0, 0]
click at [640, 328] on md-backdrop at bounding box center [554, 275] width 1108 height 550
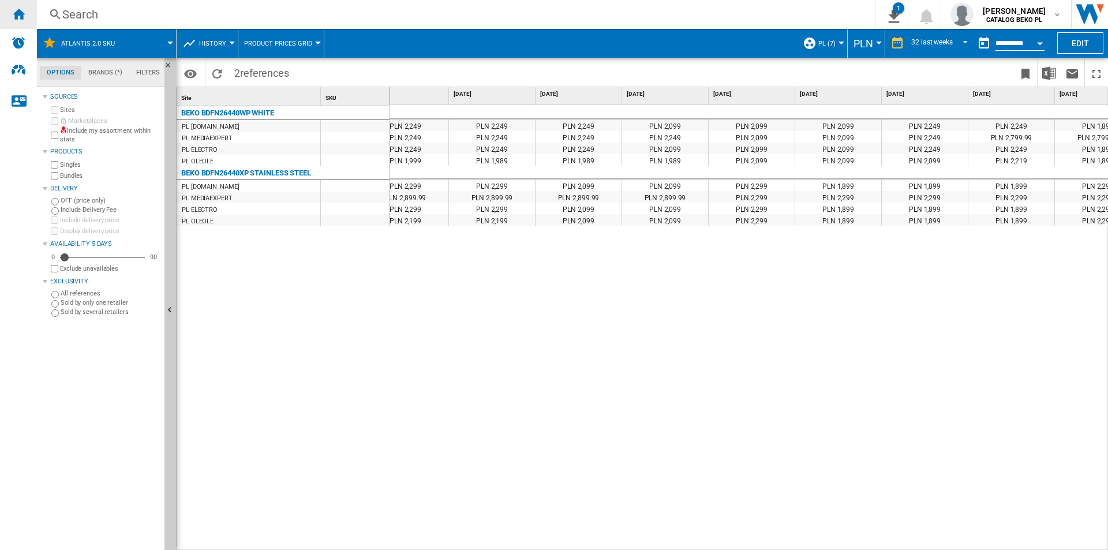
click at [29, 10] on div "Home" at bounding box center [18, 14] width 37 height 29
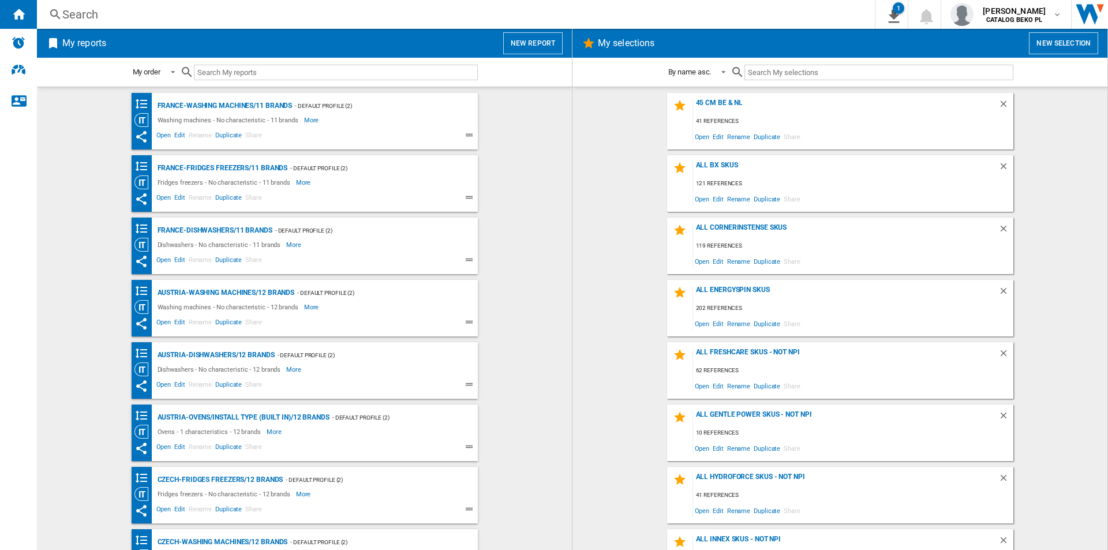
click at [534, 34] on button "New report" at bounding box center [532, 43] width 59 height 22
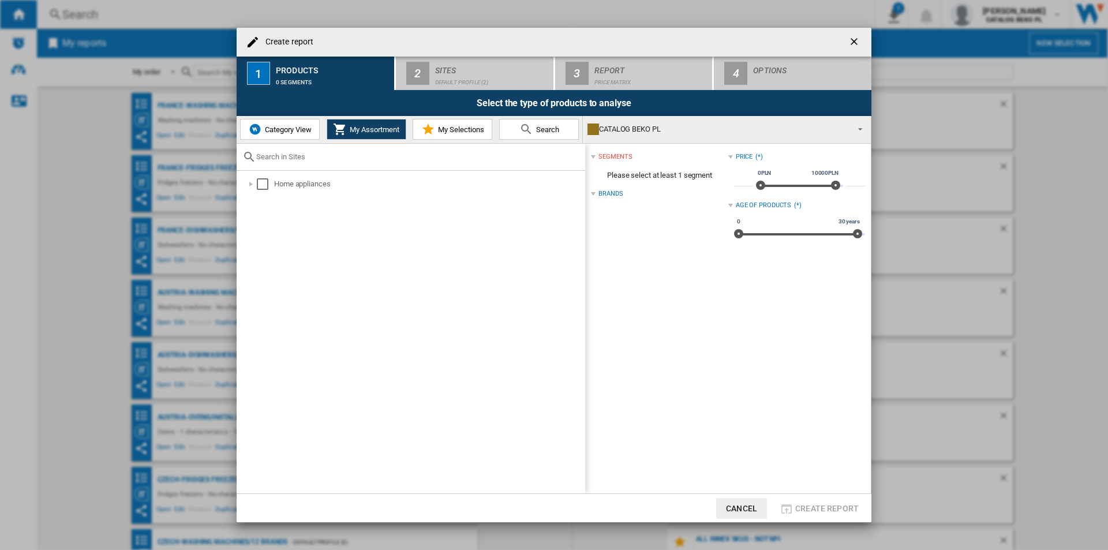
click at [467, 131] on span "My Selections" at bounding box center [459, 129] width 49 height 9
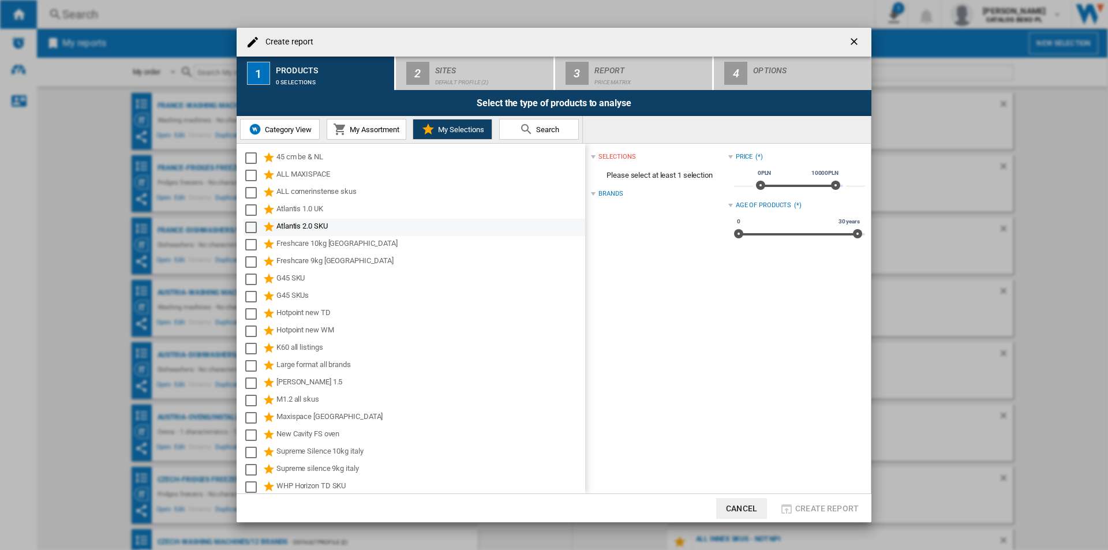
click at [318, 223] on div "Atlantis 2.0 SKU" at bounding box center [429, 227] width 307 height 14
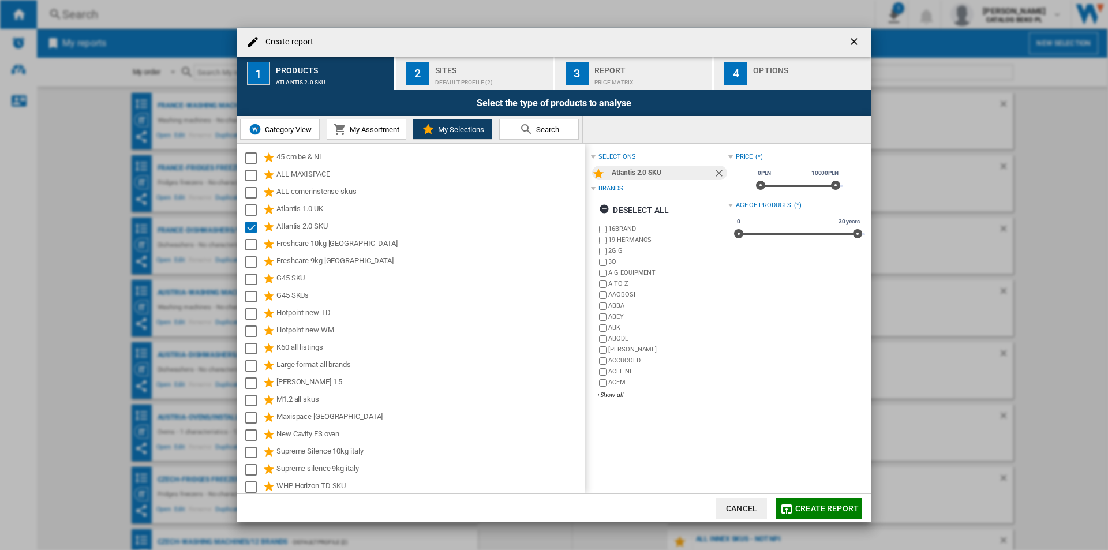
click at [482, 64] on div "Sites" at bounding box center [492, 67] width 114 height 12
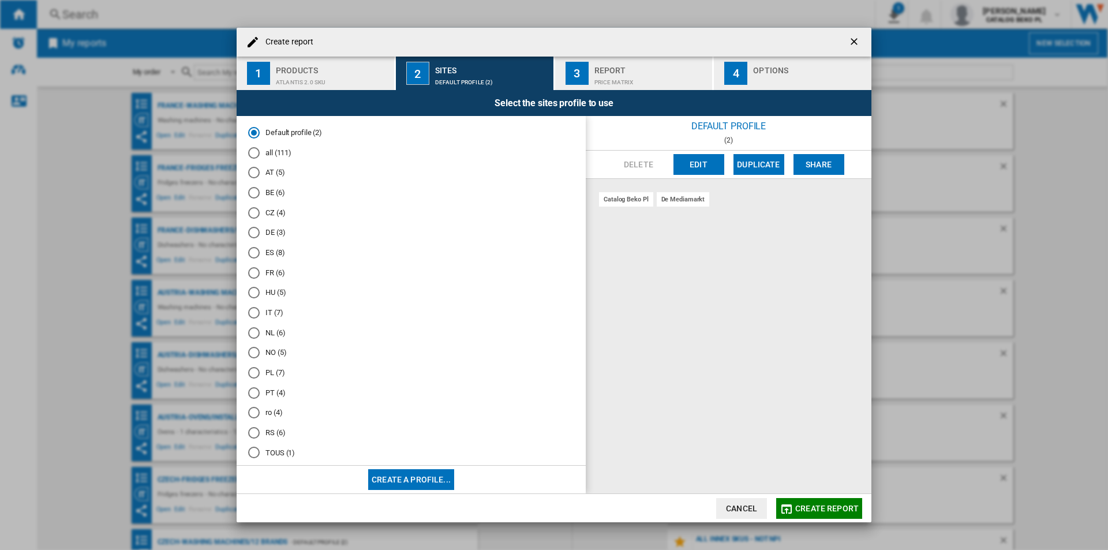
click at [279, 154] on md-radio-button "all (111)" at bounding box center [411, 152] width 326 height 11
click at [293, 140] on md-radio-group "Default profile (2) all (111) AT (5) BE (6) CZ (4) DE (3) ES (8) FR (6) HU (5) …" at bounding box center [411, 307] width 326 height 360
click at [297, 129] on md-radio-button "Default profile (2)" at bounding box center [411, 132] width 326 height 11
click at [392, 485] on button "Create a profile..." at bounding box center [411, 479] width 86 height 21
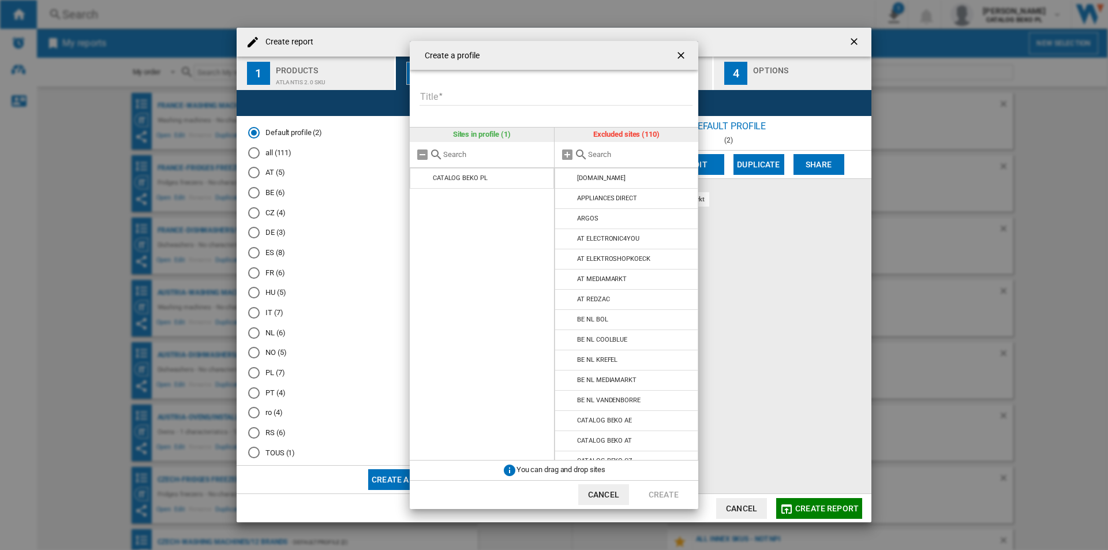
click at [505, 157] on input "text" at bounding box center [495, 154] width 105 height 9
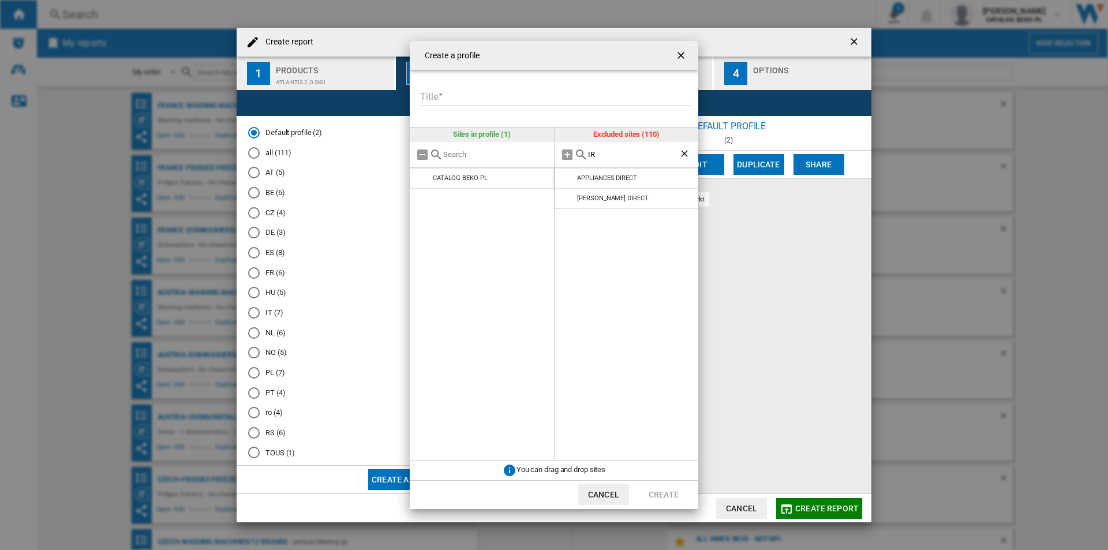
type input "I"
type input "i"
type input "I"
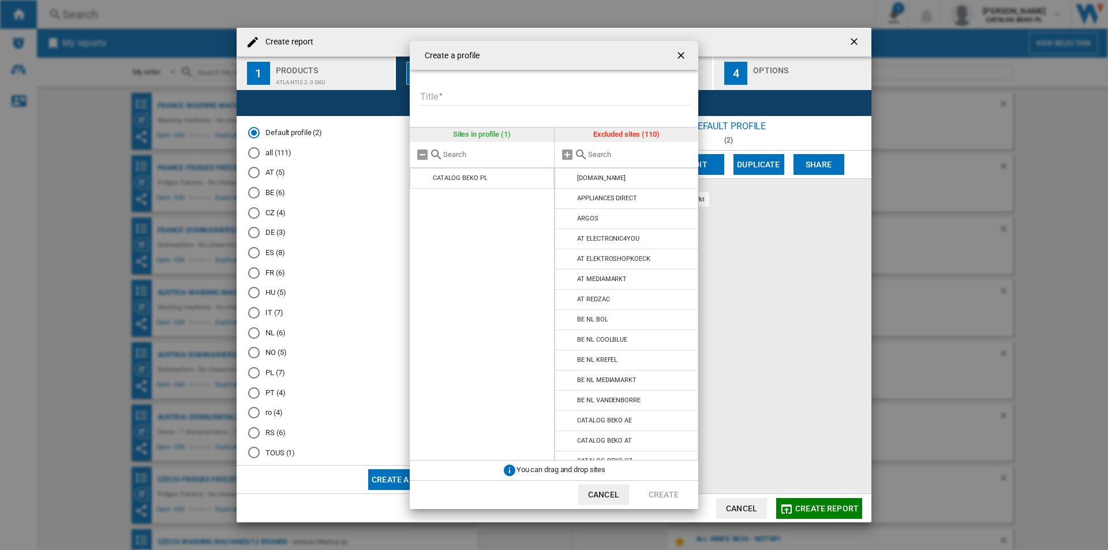
type input "S"
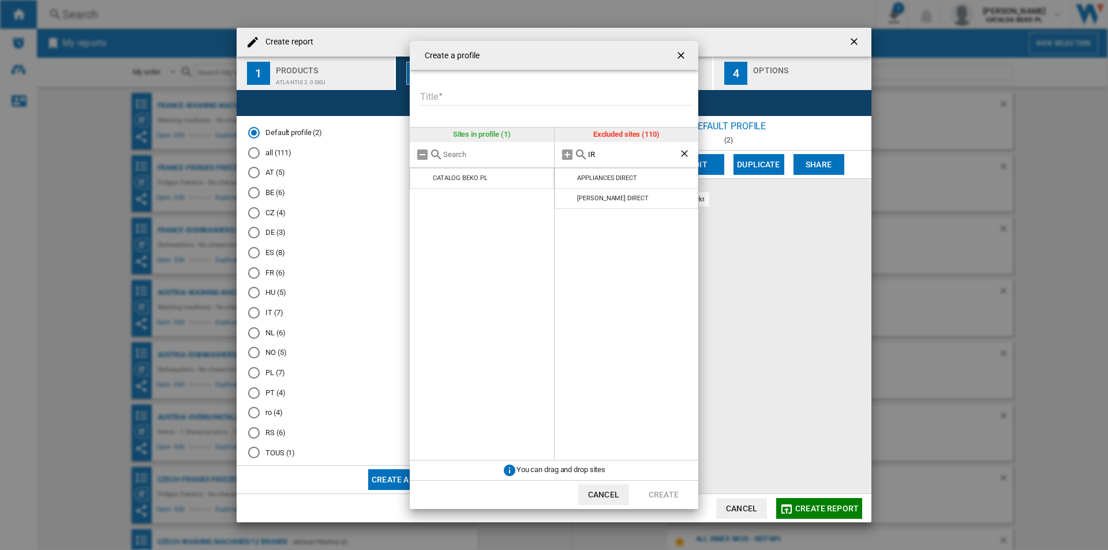
type input "I"
type input "i"
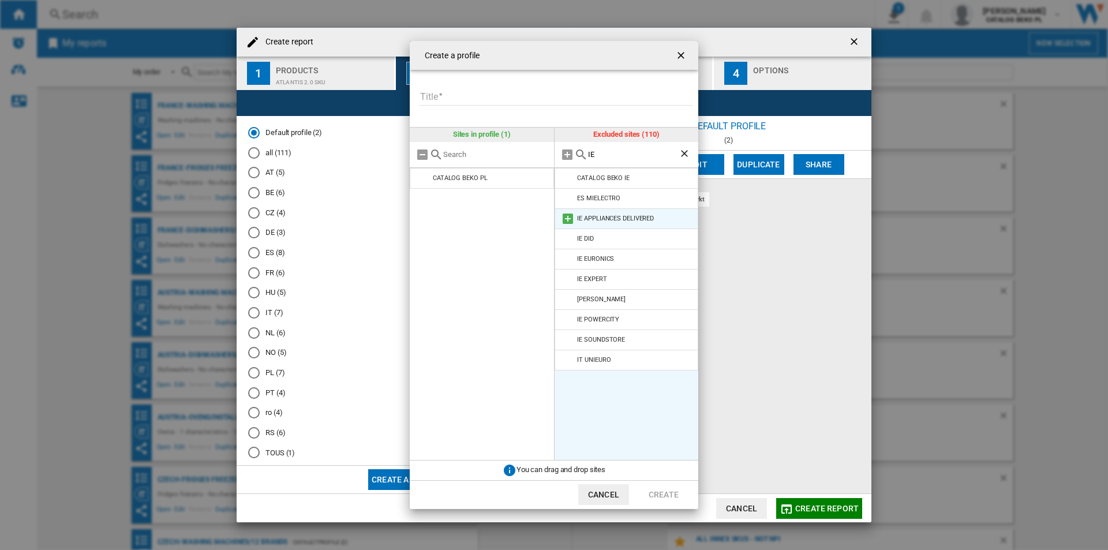
type input "IE"
click at [565, 219] on md-icon at bounding box center [568, 219] width 14 height 14
click at [568, 220] on md-icon at bounding box center [568, 219] width 14 height 14
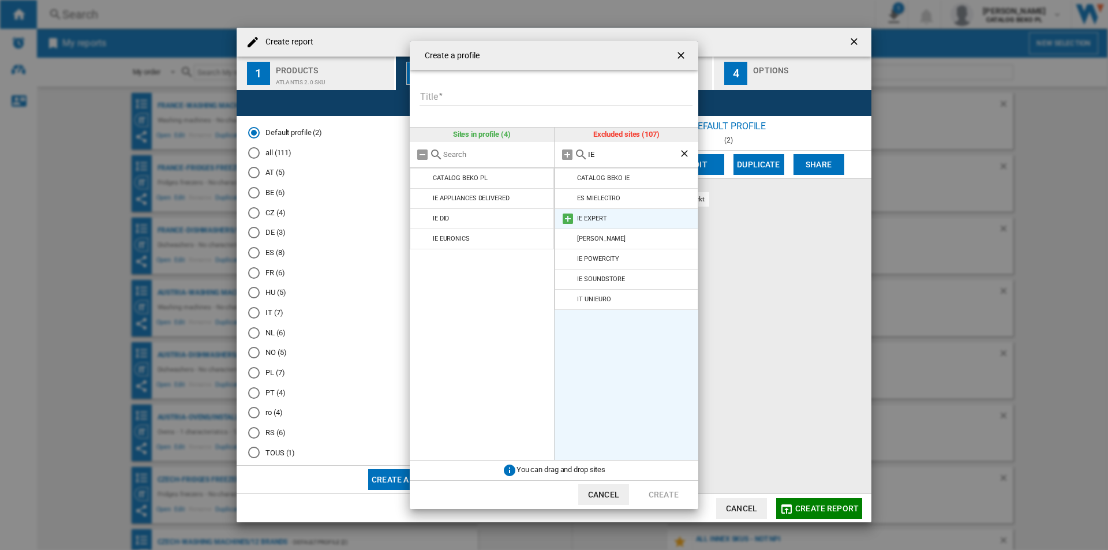
click at [566, 220] on md-icon at bounding box center [568, 219] width 14 height 14
click at [568, 221] on md-icon at bounding box center [568, 219] width 14 height 14
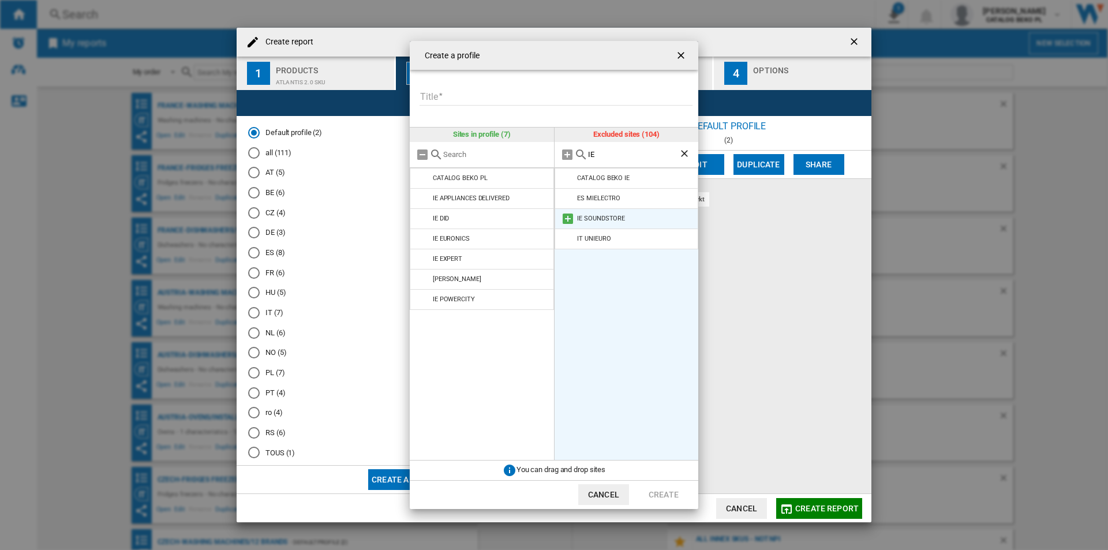
click at [566, 220] on md-icon at bounding box center [568, 219] width 14 height 14
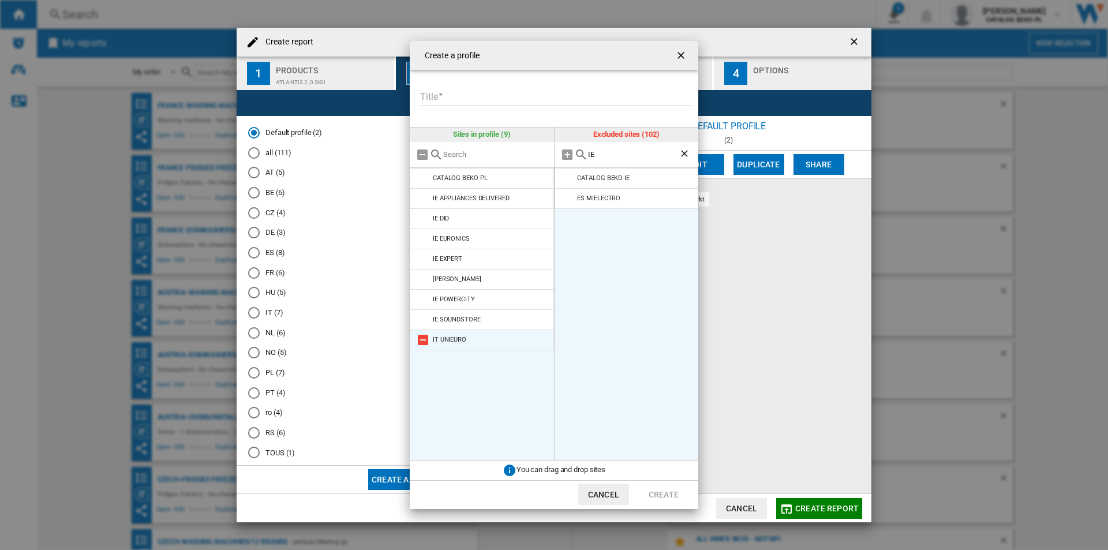
click at [423, 337] on md-icon at bounding box center [423, 340] width 14 height 14
click at [550, 89] on input "Title" at bounding box center [555, 96] width 273 height 17
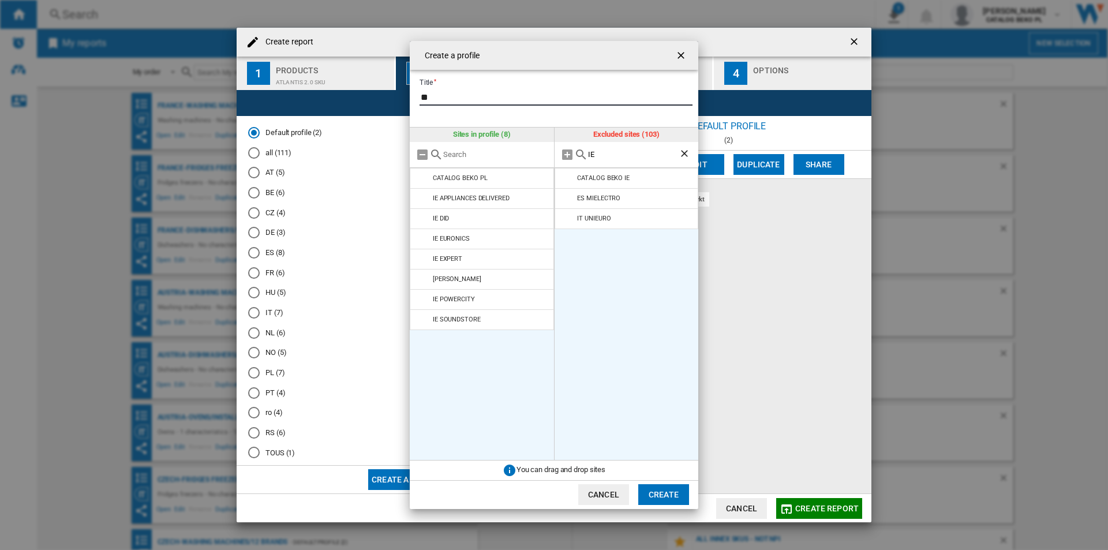
type input "***"
click at [652, 491] on button "Create" at bounding box center [663, 494] width 51 height 21
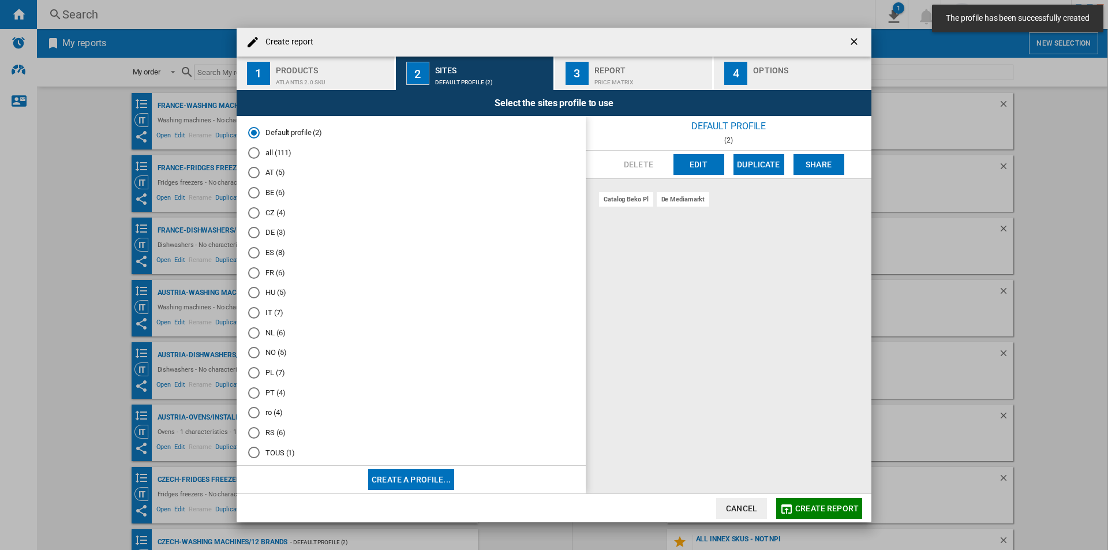
scroll to position [53, 0]
click at [261, 438] on md-radio-button "IRE (8)" at bounding box center [411, 439] width 326 height 11
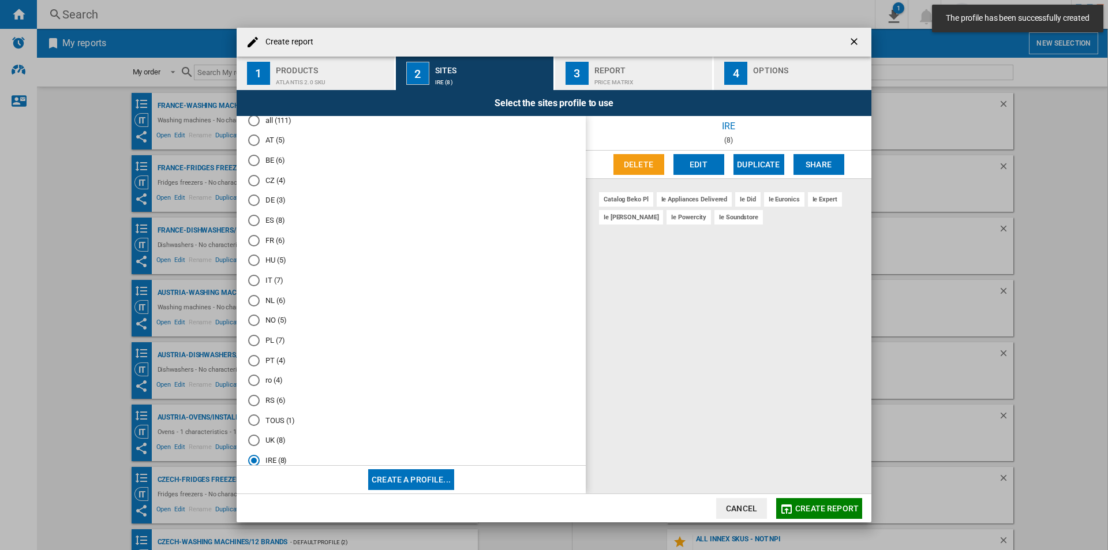
scroll to position [0, 0]
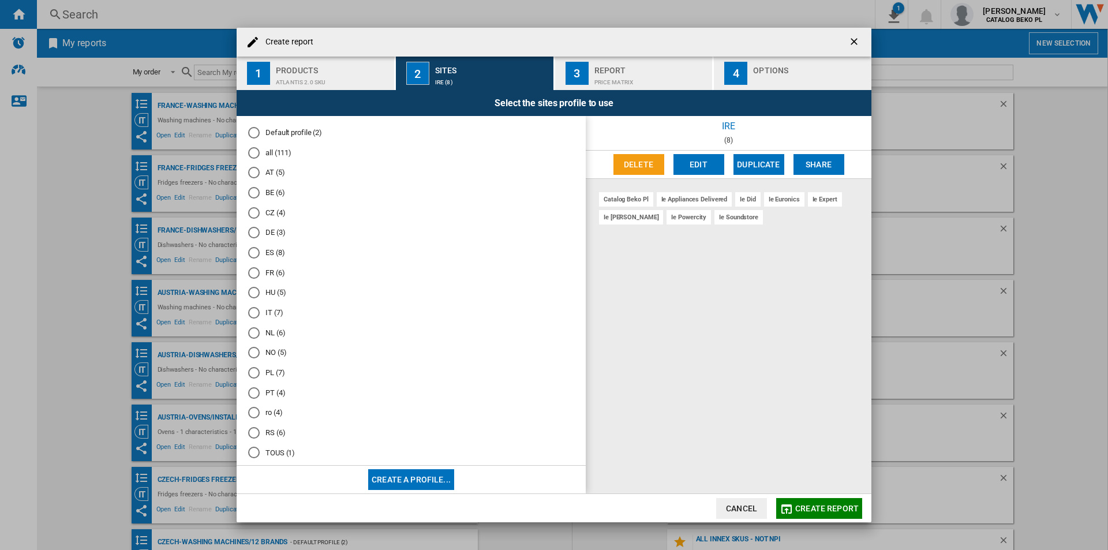
click at [740, 76] on div "4" at bounding box center [735, 73] width 23 height 23
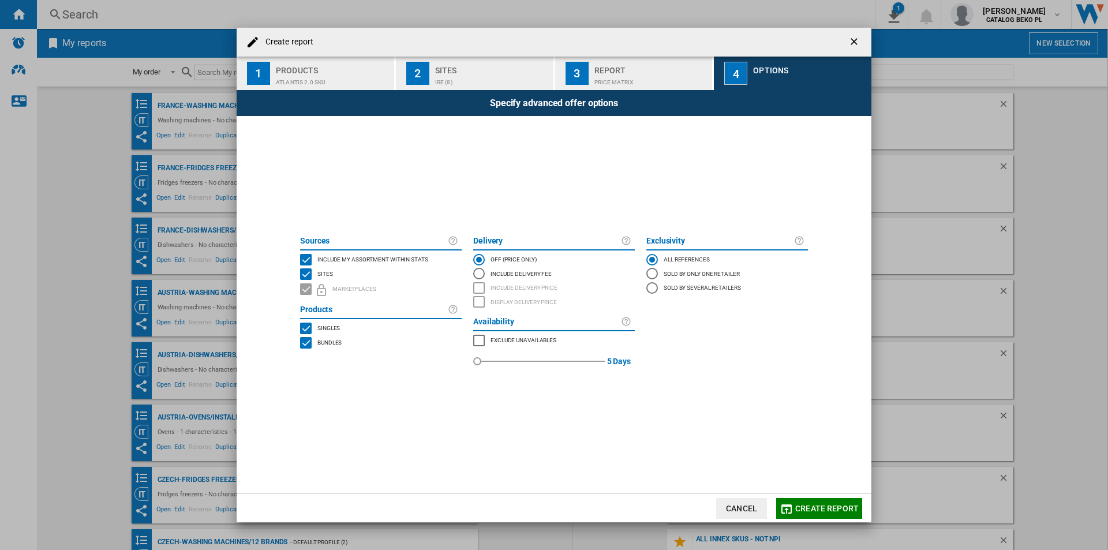
click at [363, 253] on md-checkbox "Include my assortment within stats" at bounding box center [381, 260] width 162 height 14
click at [820, 505] on span "Create report" at bounding box center [826, 508] width 63 height 9
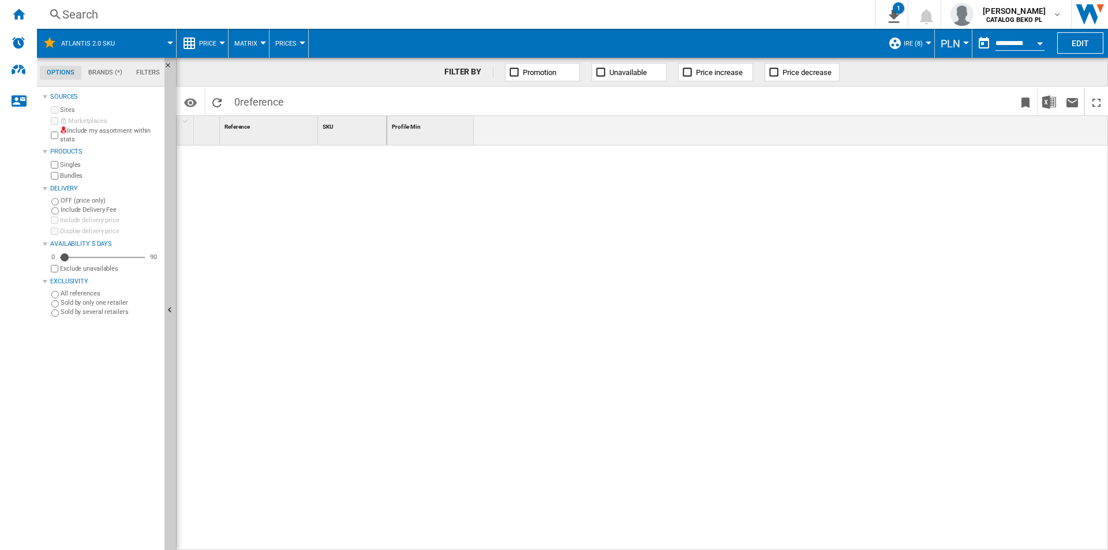
click at [958, 43] on button "PLN" at bounding box center [952, 43] width 25 height 29
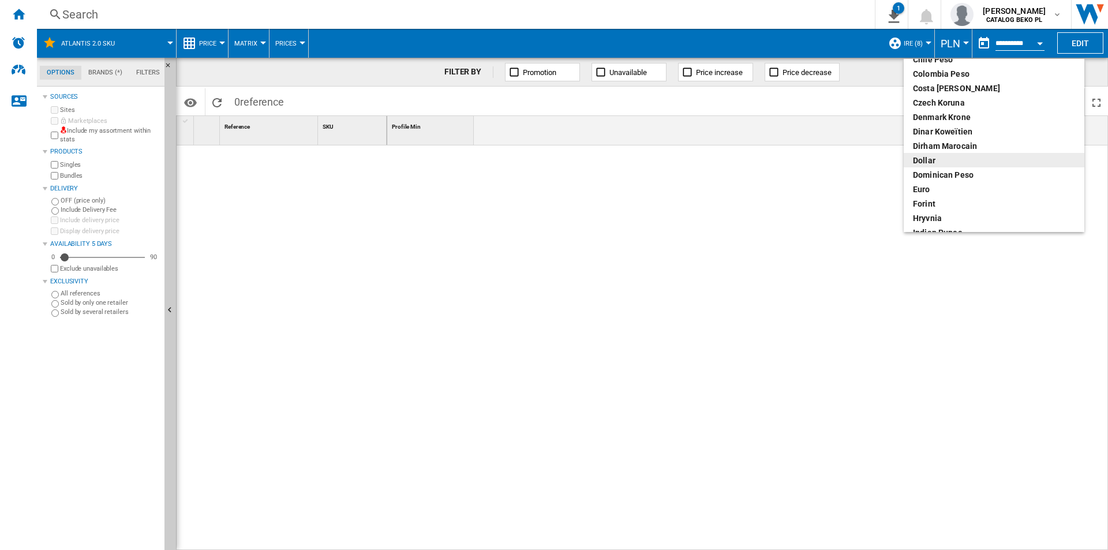
scroll to position [115, 0]
click at [938, 174] on div "euro" at bounding box center [994, 172] width 162 height 12
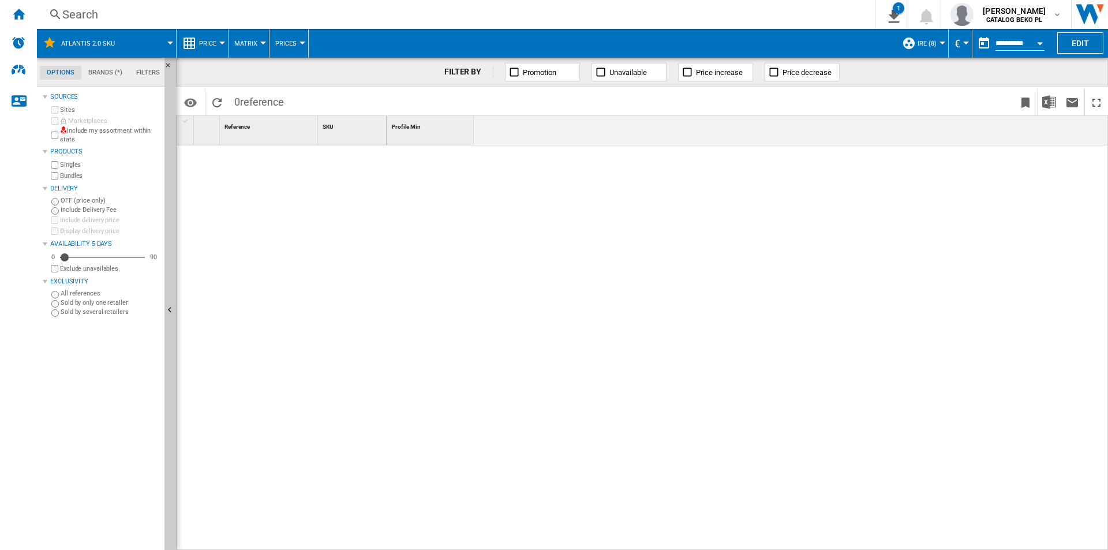
click at [687, 195] on div at bounding box center [747, 347] width 721 height 405
click at [920, 44] on span "IRE (8)" at bounding box center [926, 43] width 19 height 7
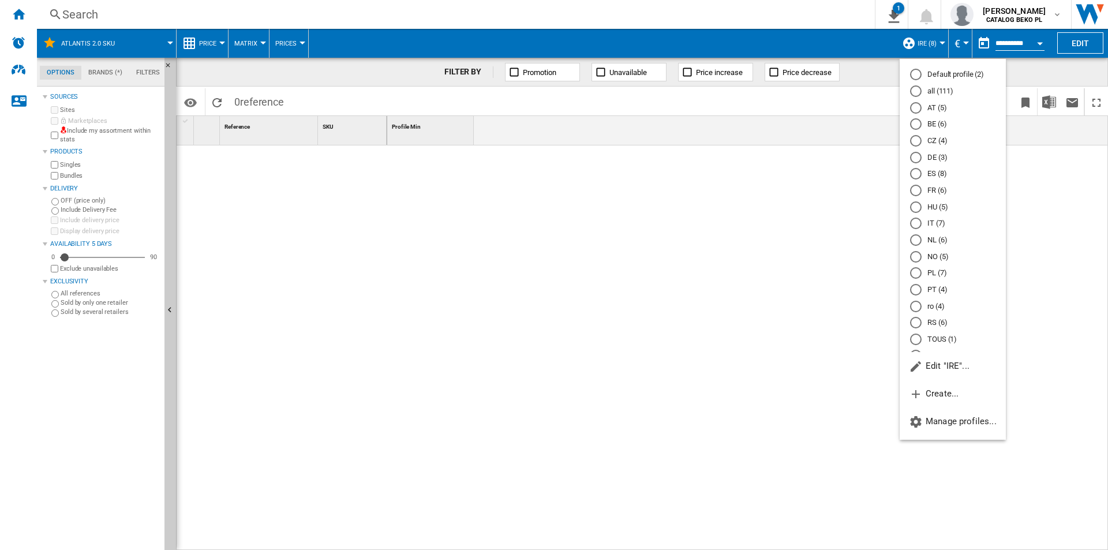
click at [940, 300] on md-radio-group "Default profile (2) all (111) AT (5) BE (6) CZ (4) DE (3) ES (8) FR (6) HU (5) …" at bounding box center [952, 223] width 106 height 308
click at [940, 305] on md-radio-button "ro (4)" at bounding box center [952, 306] width 85 height 11
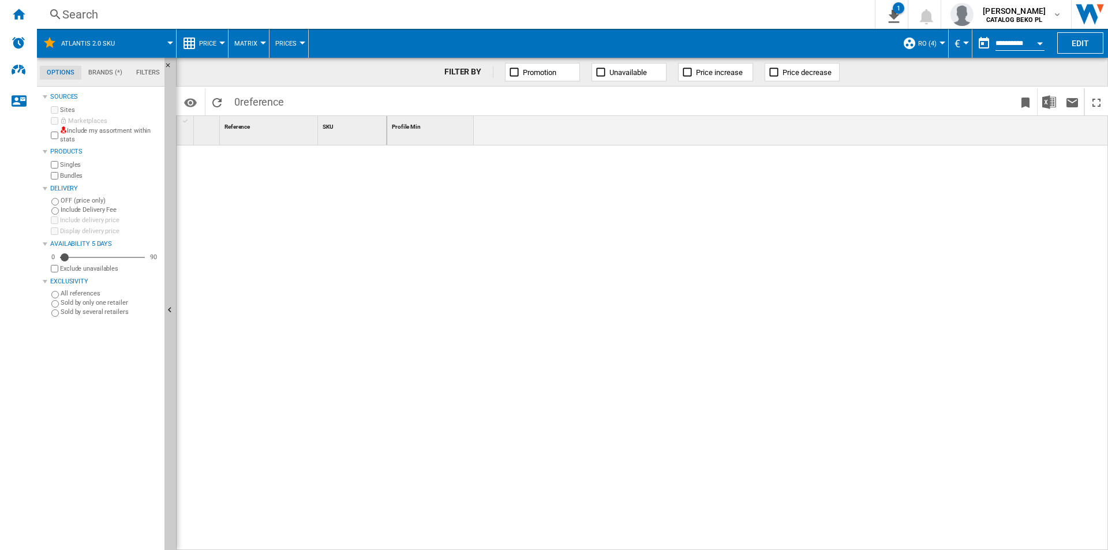
click at [431, 256] on div at bounding box center [747, 347] width 721 height 405
